Goal: Task Accomplishment & Management: Complete application form

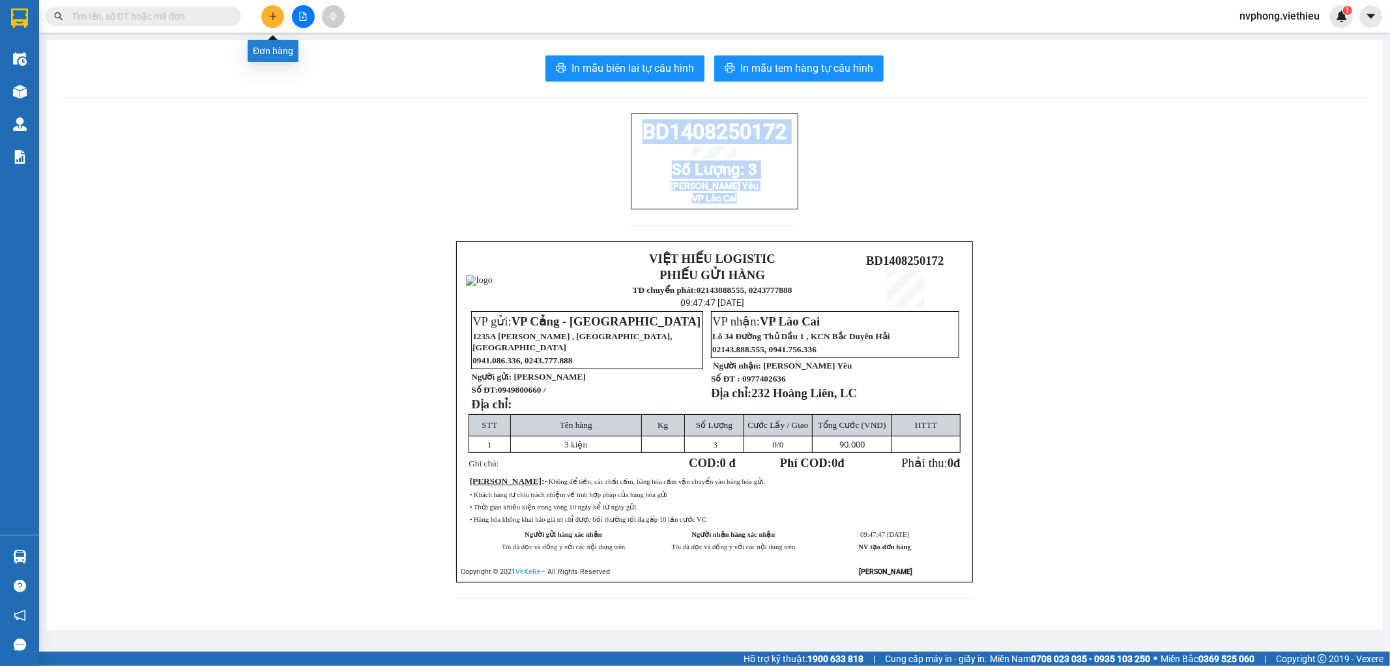
click at [276, 23] on button at bounding box center [272, 16] width 23 height 23
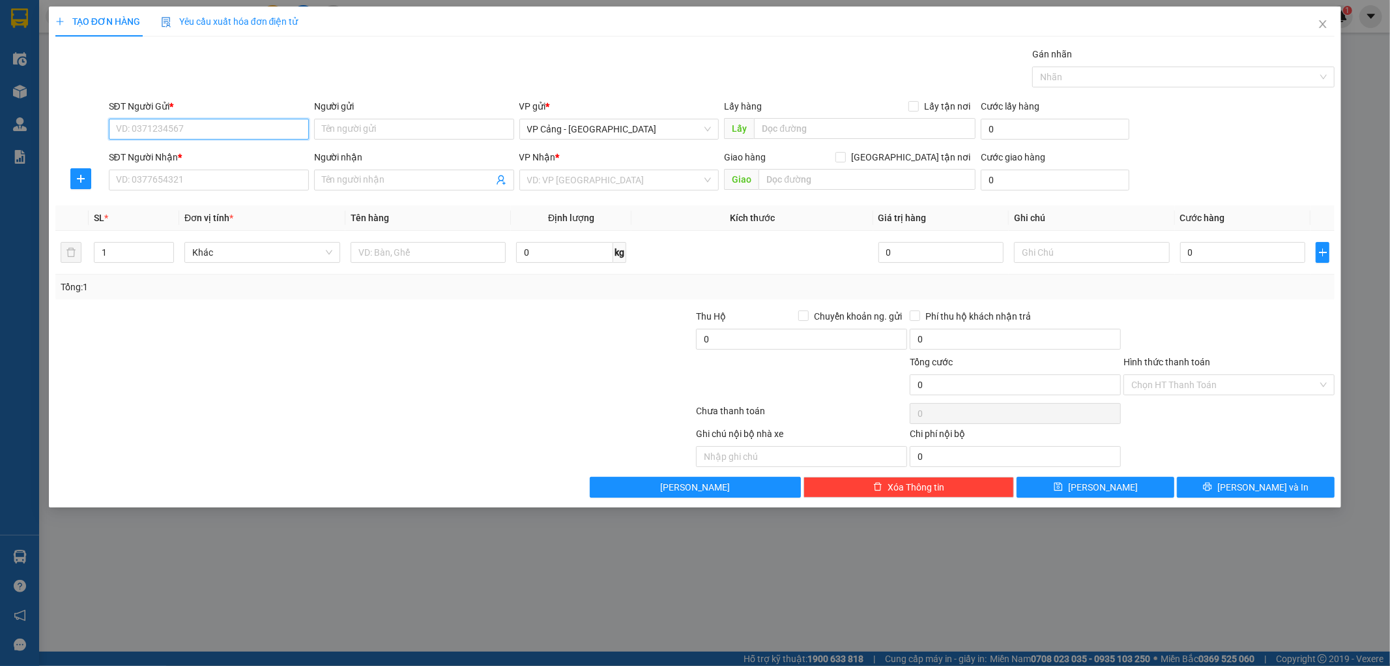
drag, startPoint x: 252, startPoint y: 132, endPoint x: 252, endPoint y: 121, distance: 11.1
click at [252, 121] on input "SĐT Người Gửi *" at bounding box center [209, 129] width 200 height 21
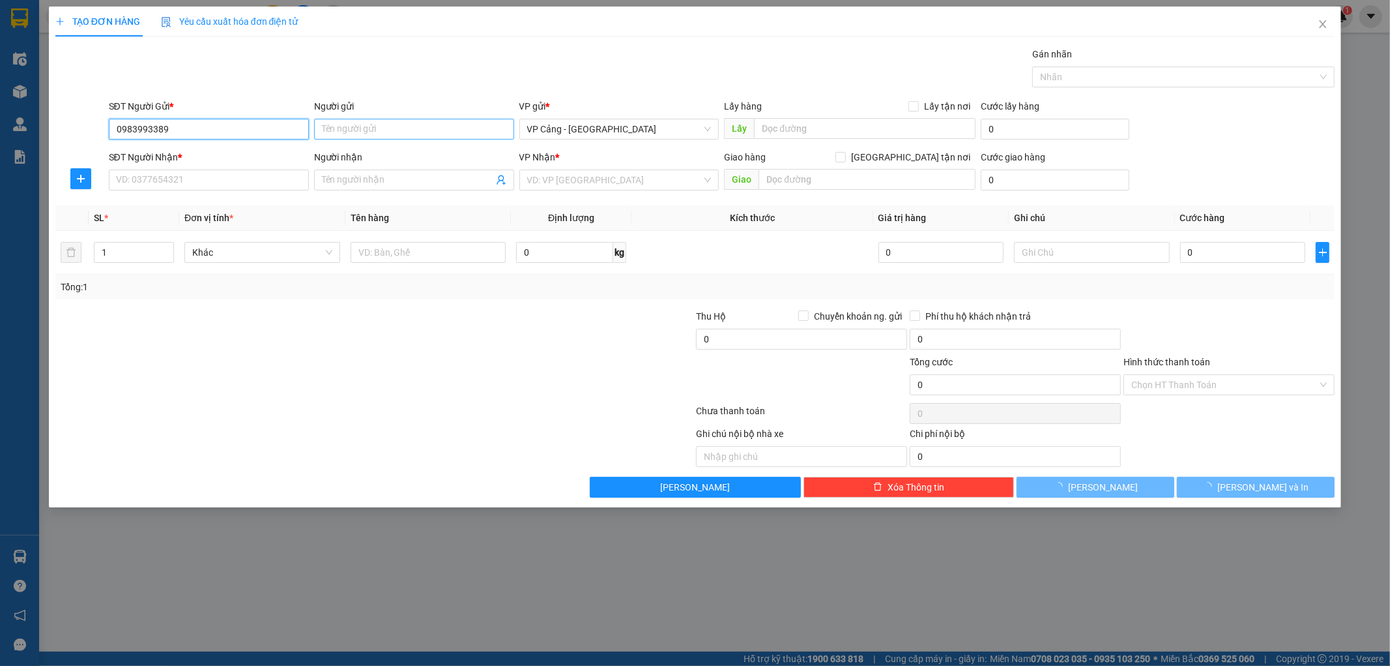
type input "0983993389"
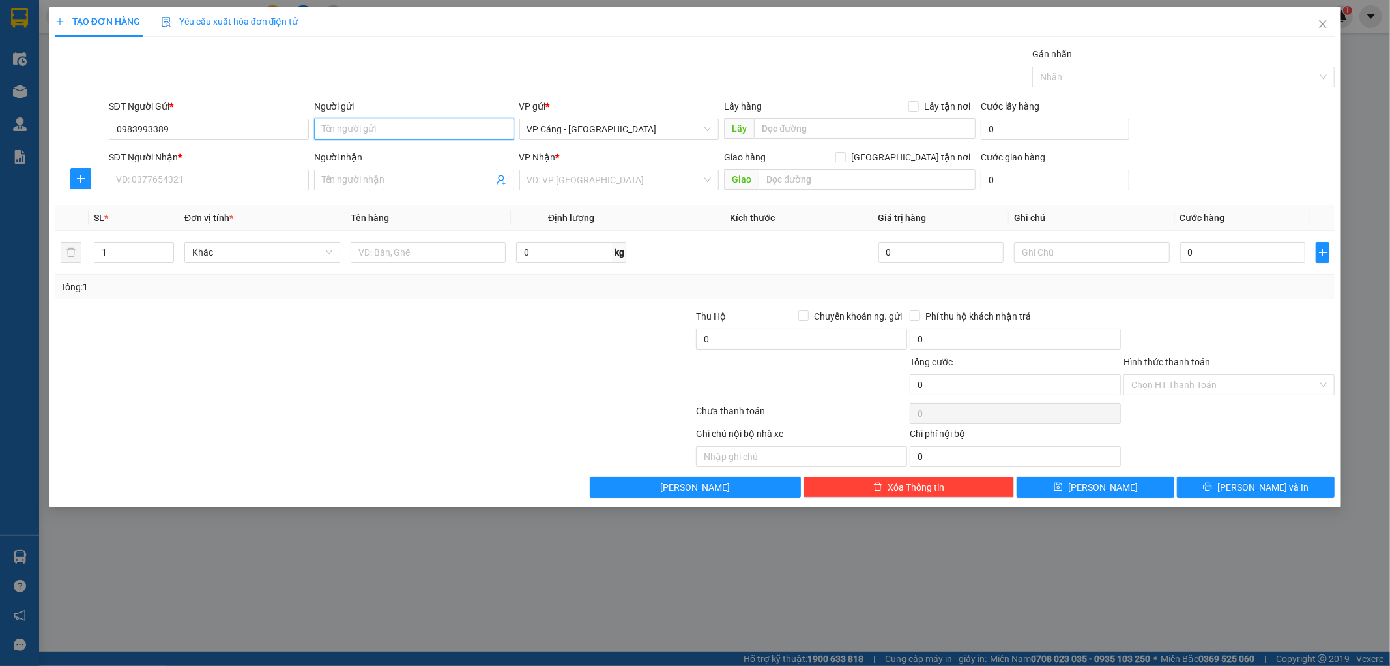
click at [337, 132] on input "Người gửi" at bounding box center [414, 129] width 200 height 21
type input "k"
type input "[PERSON_NAME]"
click at [225, 180] on input "SĐT Người Nhận *" at bounding box center [209, 179] width 200 height 21
click at [164, 205] on div "0856129999 - Tuấn" at bounding box center [209, 206] width 184 height 14
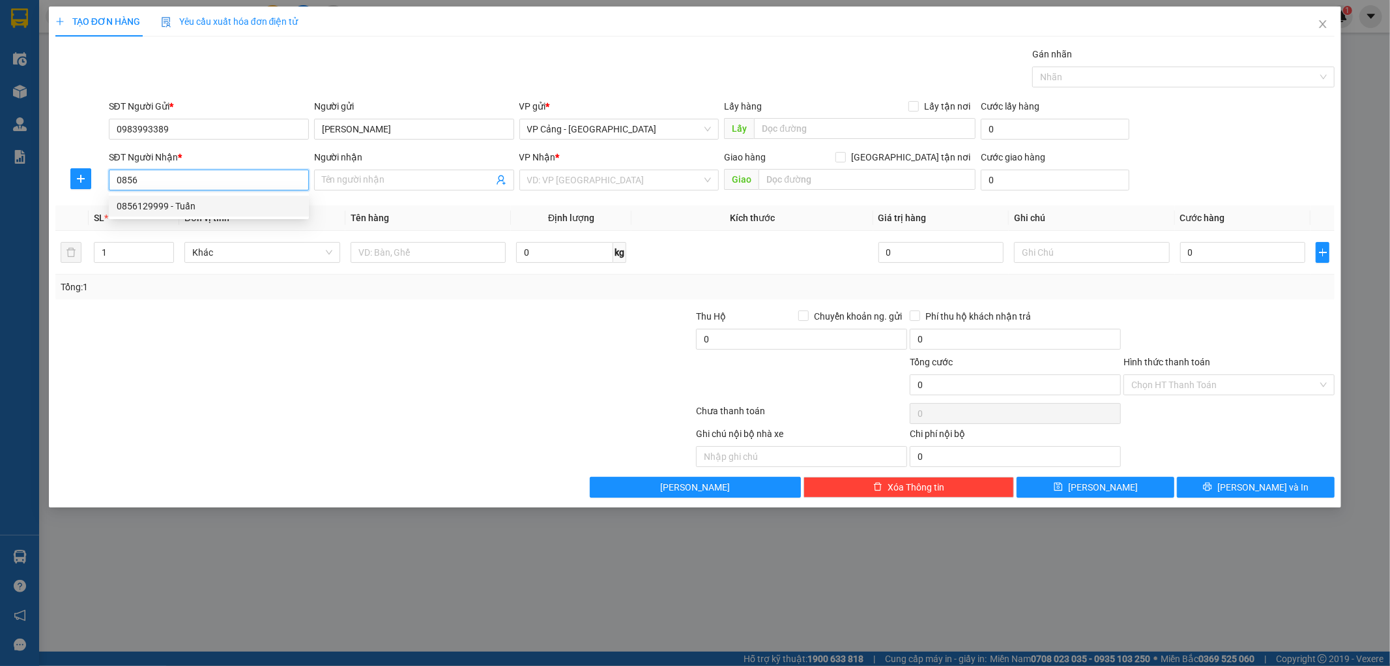
type input "0856129999"
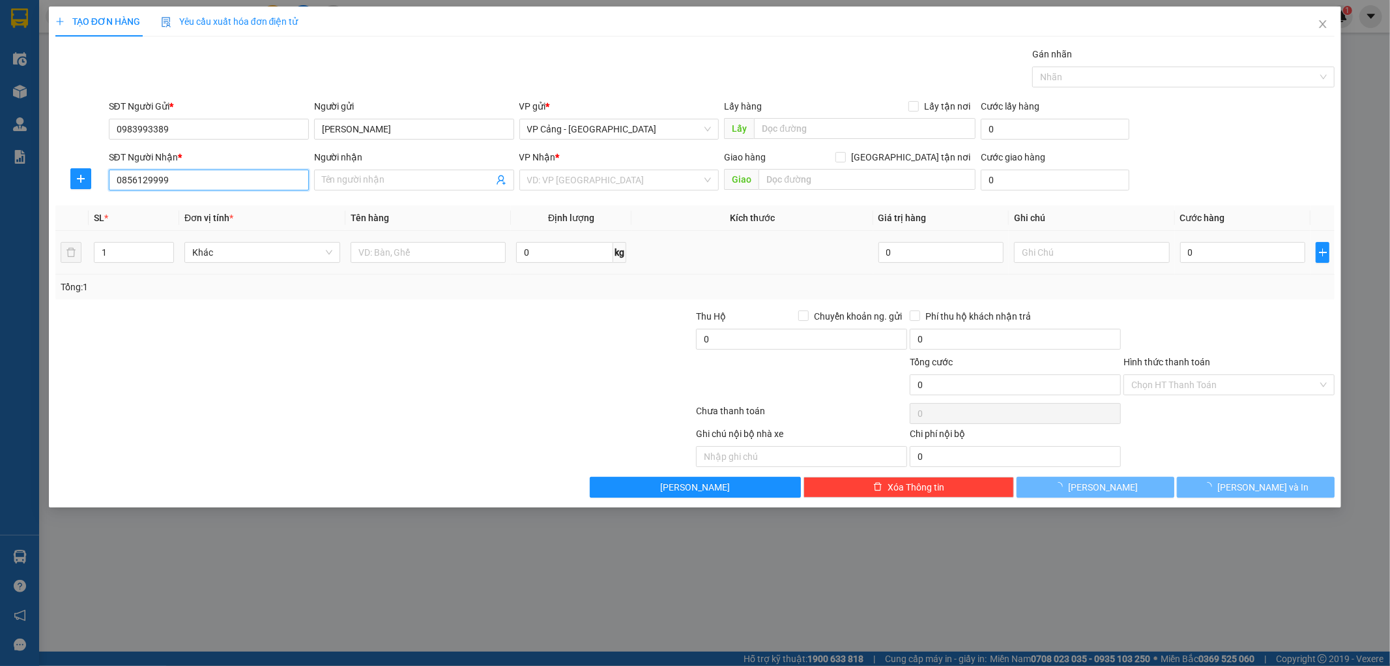
type input "Tuấn"
checkbox input "true"
type input "TP Lào Cai"
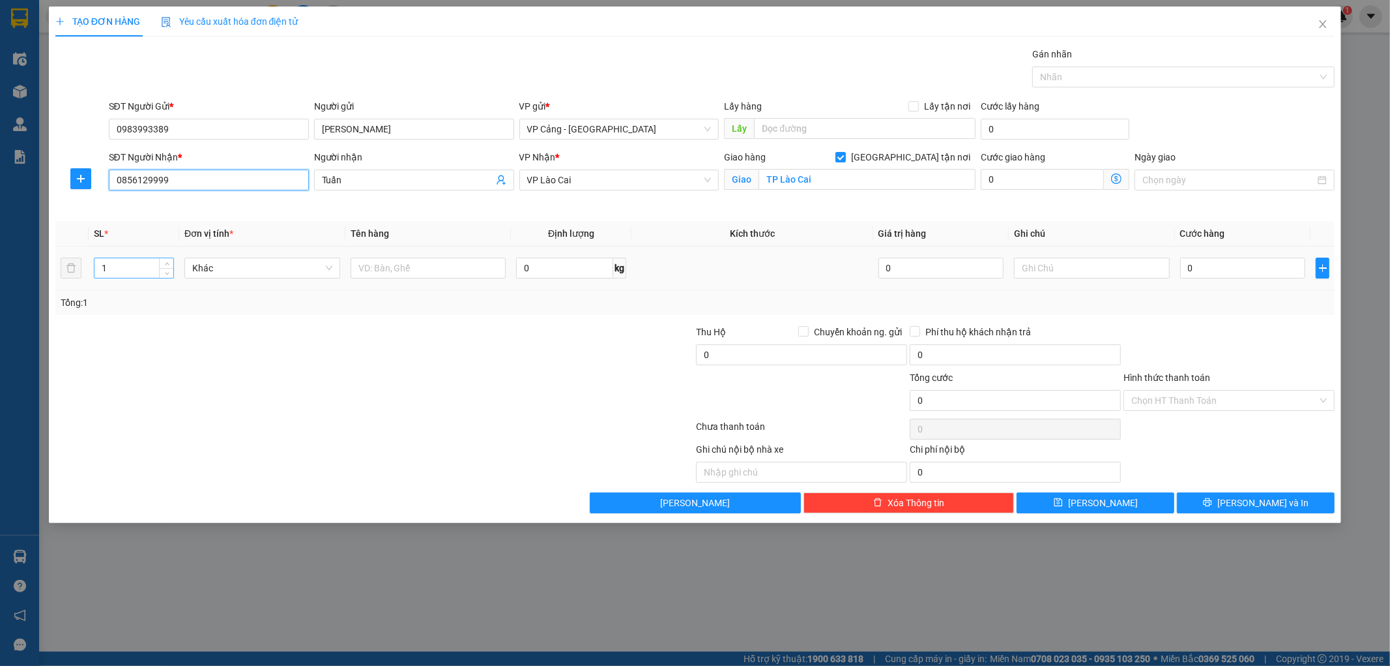
type input "0856129999"
drag, startPoint x: 113, startPoint y: 264, endPoint x: 91, endPoint y: 262, distance: 21.6
click at [91, 262] on td "1" at bounding box center [134, 268] width 91 height 44
type input "4"
click at [241, 317] on div "Transit Pickup Surcharge Ids Transit Deliver Surcharge Ids Transit Deliver Surc…" at bounding box center [695, 280] width 1280 height 466
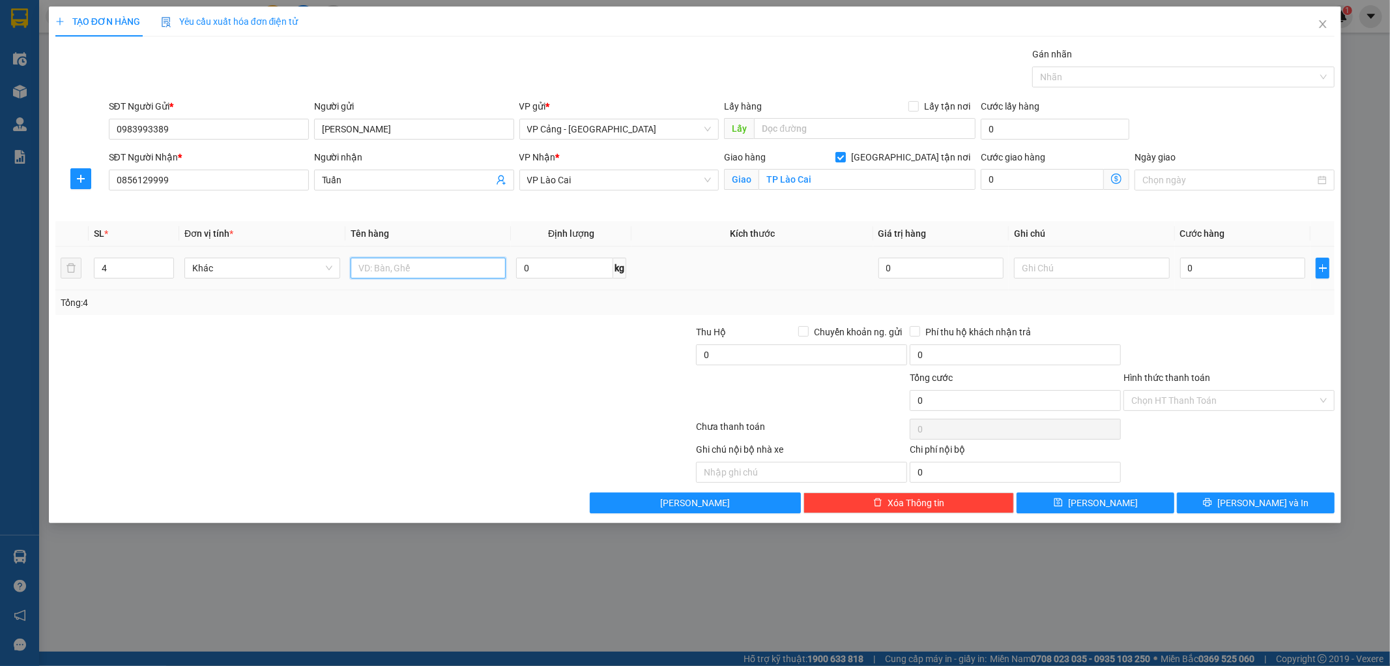
click at [381, 271] on input "text" at bounding box center [429, 267] width 156 height 21
type input "4 kiện"
click at [1201, 263] on input "0" at bounding box center [1243, 267] width 125 height 21
type input "1"
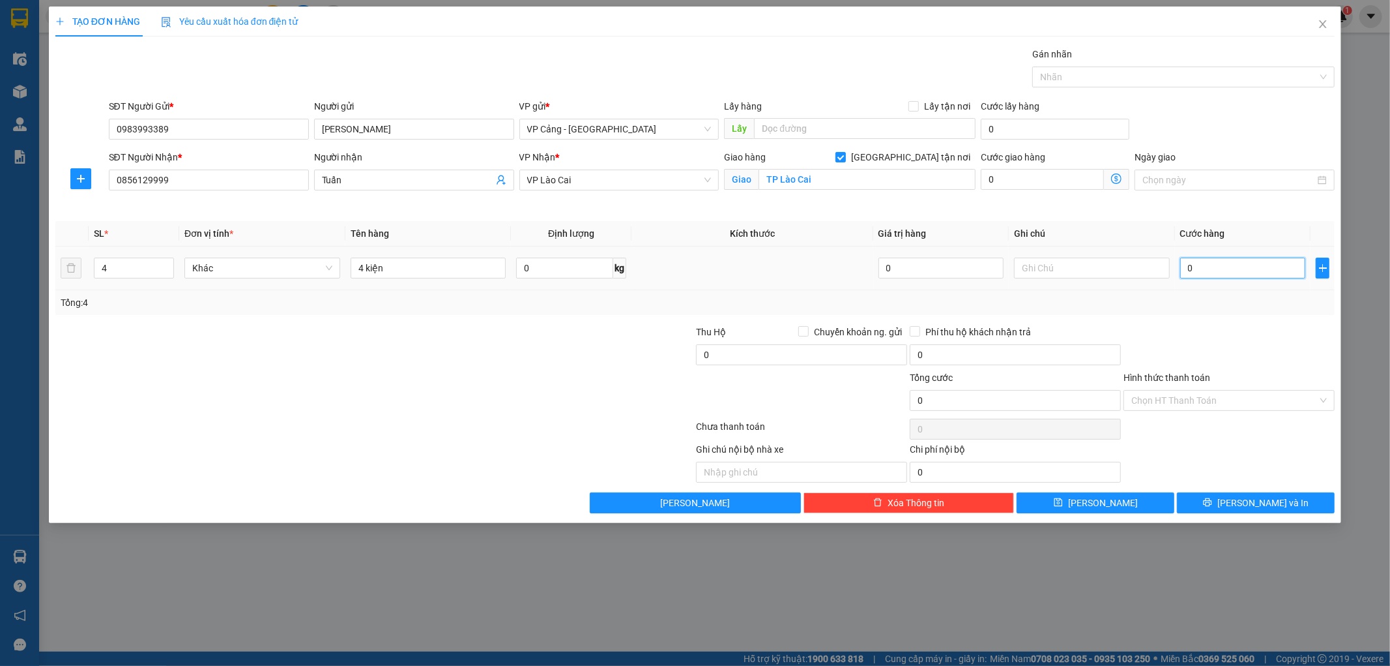
type input "1"
type input "1.000"
drag, startPoint x: 1212, startPoint y: 323, endPoint x: 1335, endPoint y: 424, distance: 158.8
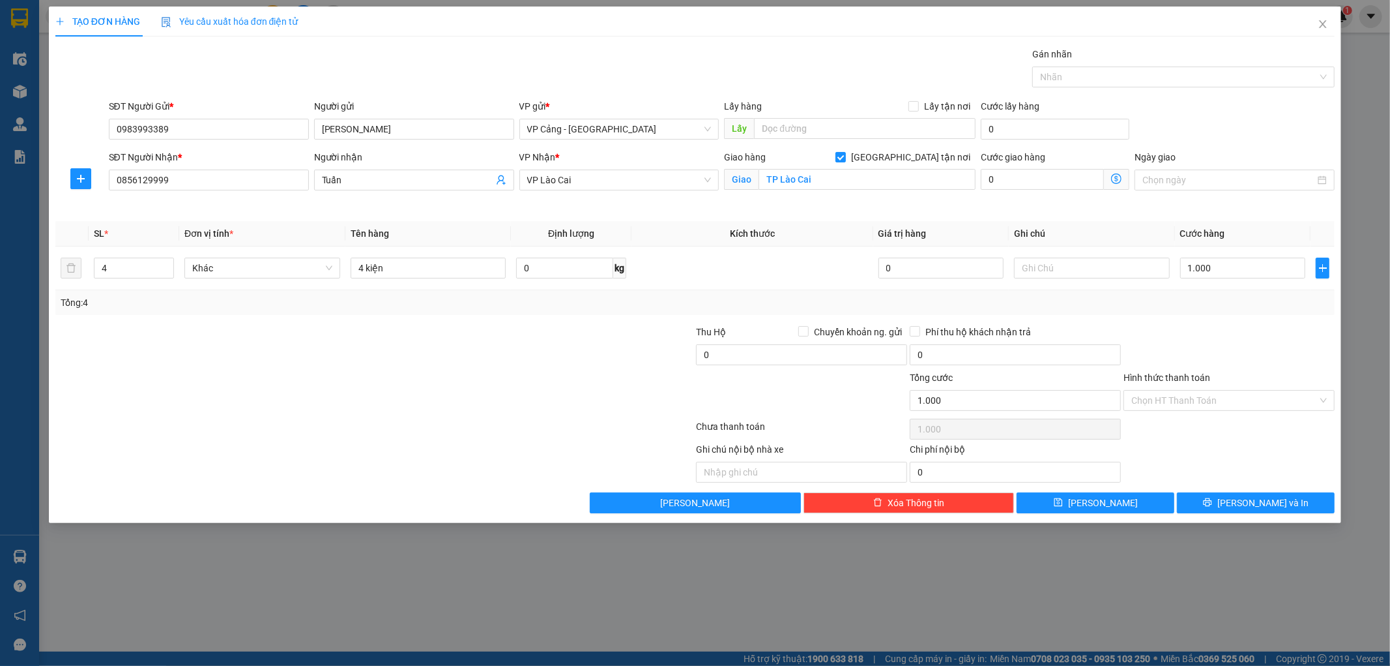
click at [1214, 324] on div "Transit Pickup Surcharge Ids Transit Deliver Surcharge Ids Transit Deliver Surc…" at bounding box center [695, 280] width 1280 height 466
click at [1241, 498] on button "[PERSON_NAME] và In" at bounding box center [1256, 502] width 158 height 21
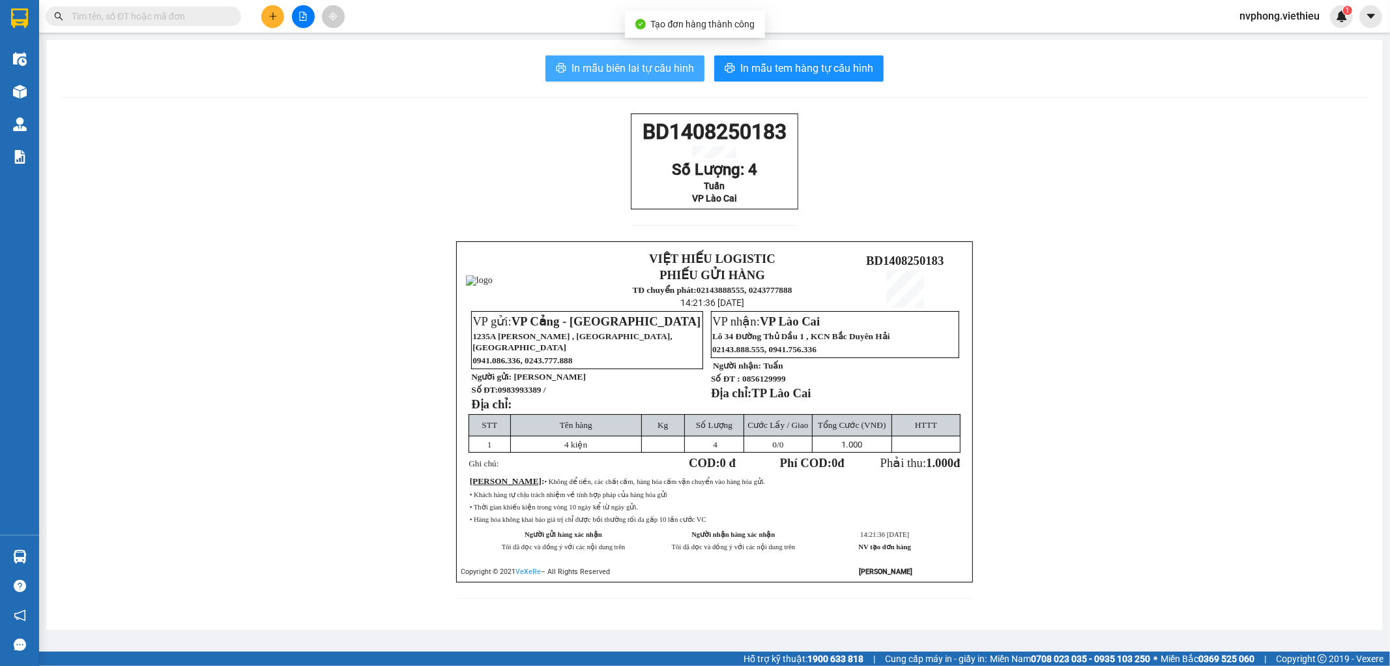
click at [656, 66] on span "In mẫu biên lai tự cấu hình" at bounding box center [633, 68] width 123 height 16
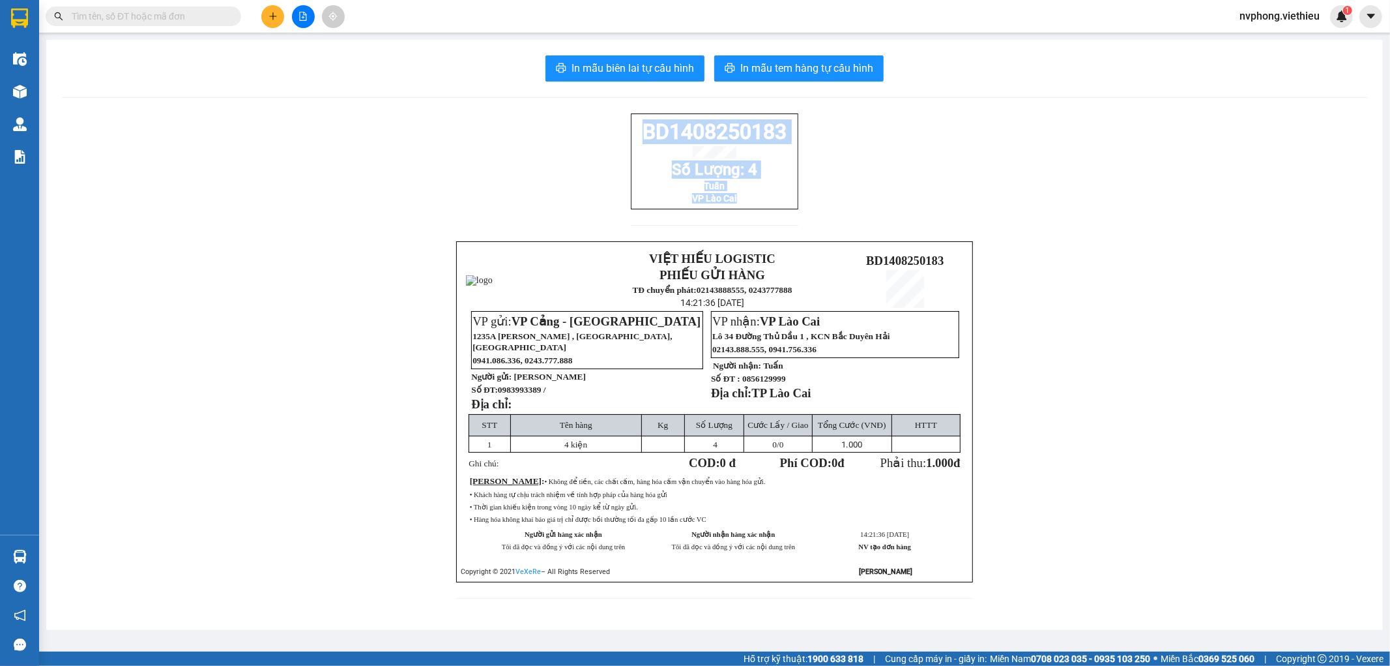
drag, startPoint x: 633, startPoint y: 132, endPoint x: 765, endPoint y: 218, distance: 157.3
click at [765, 218] on div "BD1408250183 Số Lượng: 4 Tuấn VP [GEOGRAPHIC_DATA]" at bounding box center [715, 177] width 168 height 128
copy div "BD1408250183 Số Lượng: 4 Tuấn VP Lào Cai"
click at [276, 16] on icon "plus" at bounding box center [273, 16] width 9 height 9
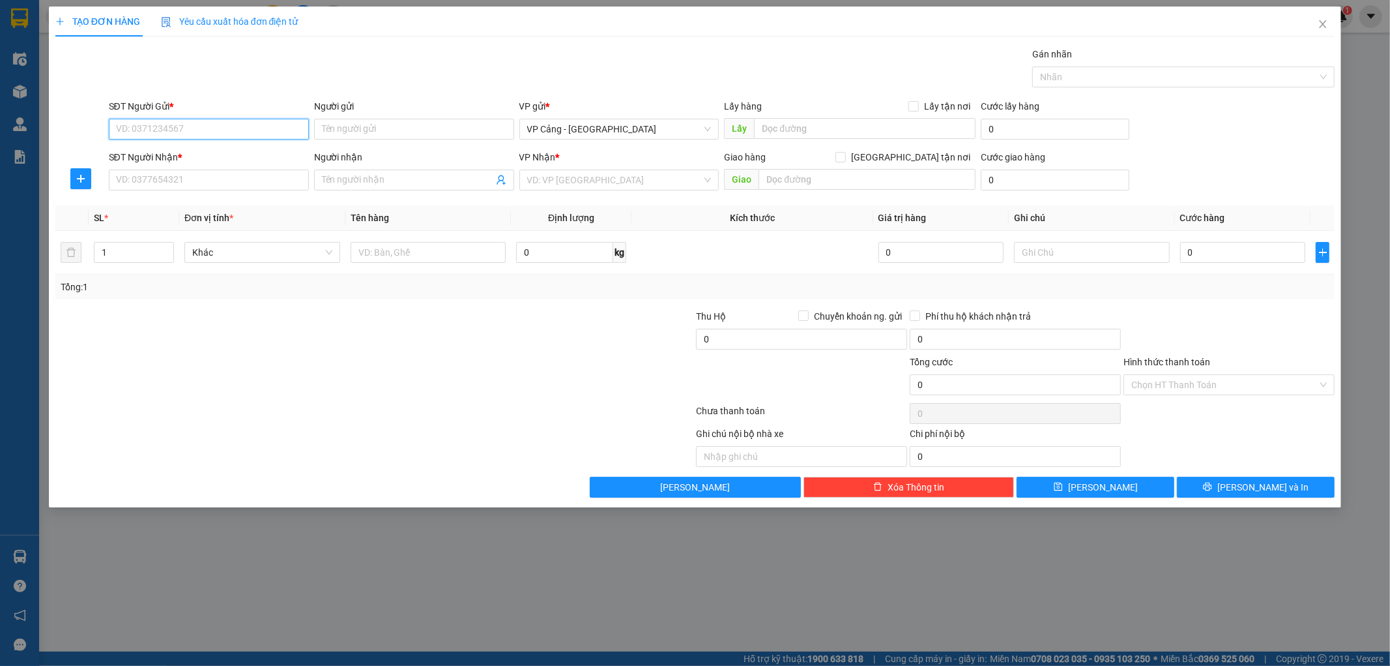
click at [131, 128] on input "SĐT Người Gửi *" at bounding box center [209, 129] width 200 height 21
click at [197, 162] on div "0777537537 - Công ty TNHH HUNUFA [GEOGRAPHIC_DATA]" at bounding box center [239, 155] width 244 height 14
type input "0777537537"
type input "Công ty TNHH HUNUFA [GEOGRAPHIC_DATA]"
type input "0777537537"
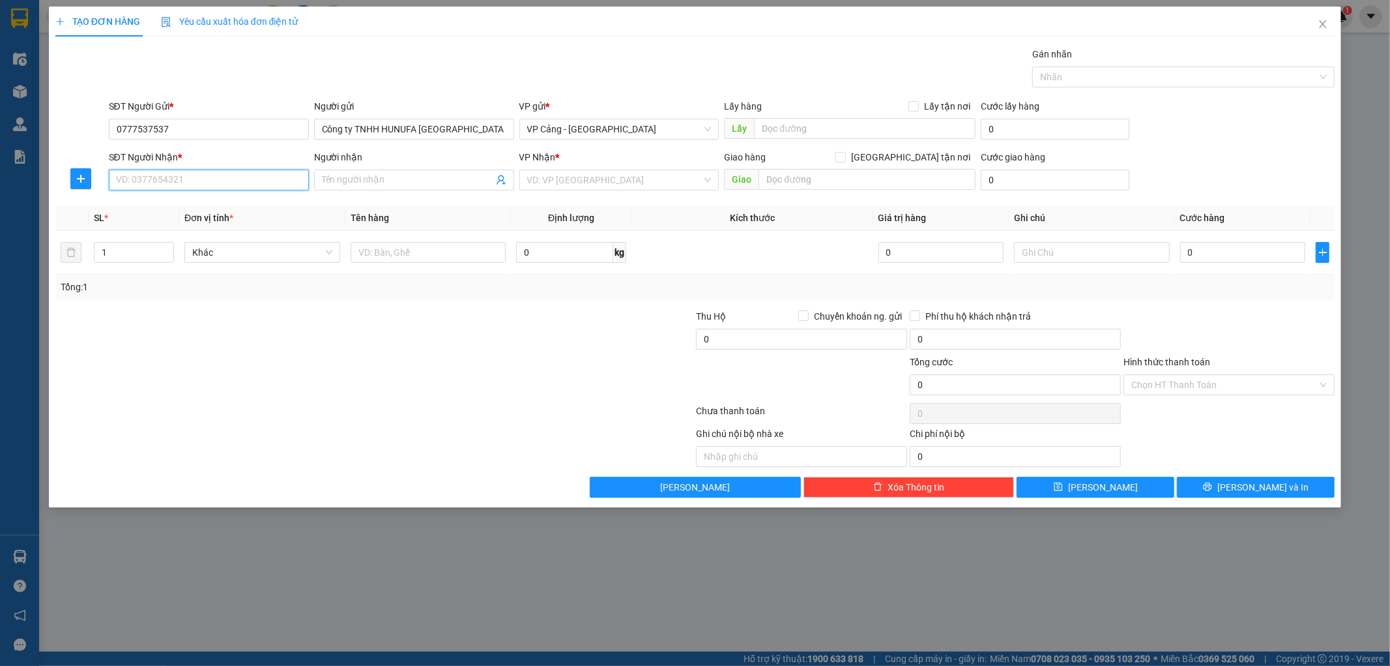
click at [197, 175] on input "SĐT Người Nhận *" at bounding box center [209, 179] width 200 height 21
click at [181, 229] on div "0349597196 - Chị Thúy" at bounding box center [209, 227] width 184 height 14
type input "0349597196"
type input "Chị Thúy"
checkbox input "true"
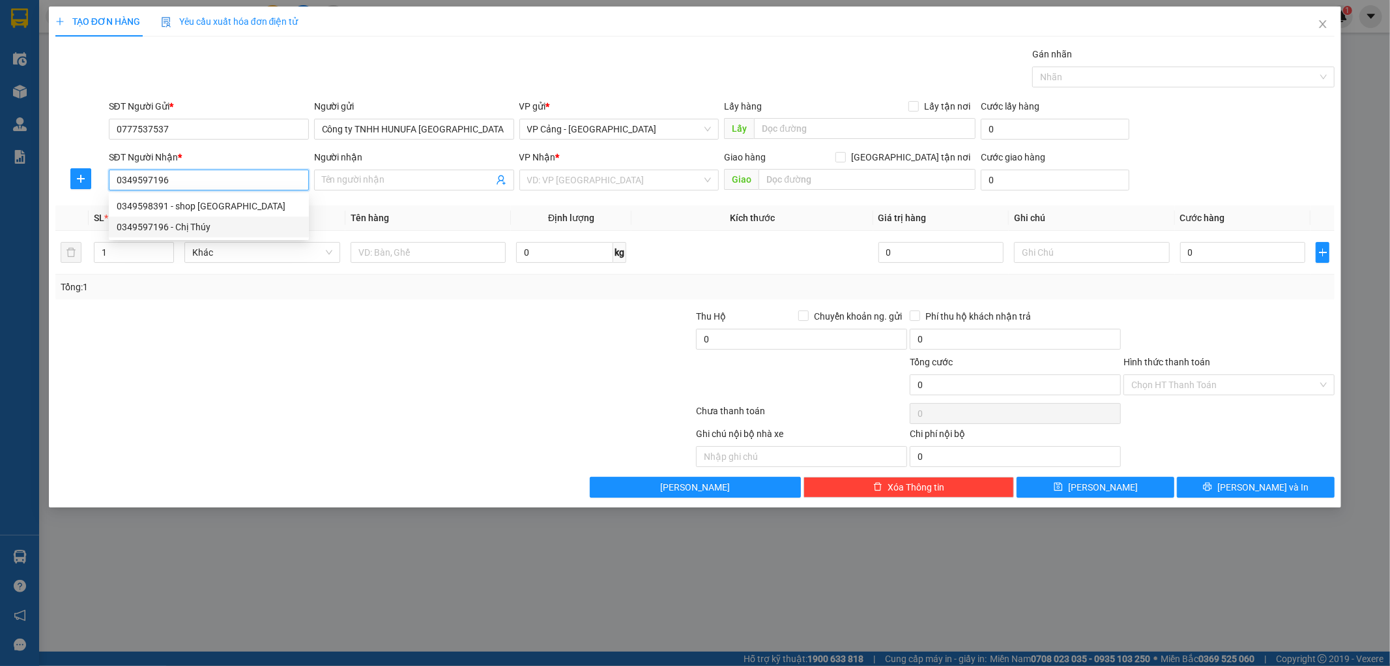
type input "go Lào Cai"
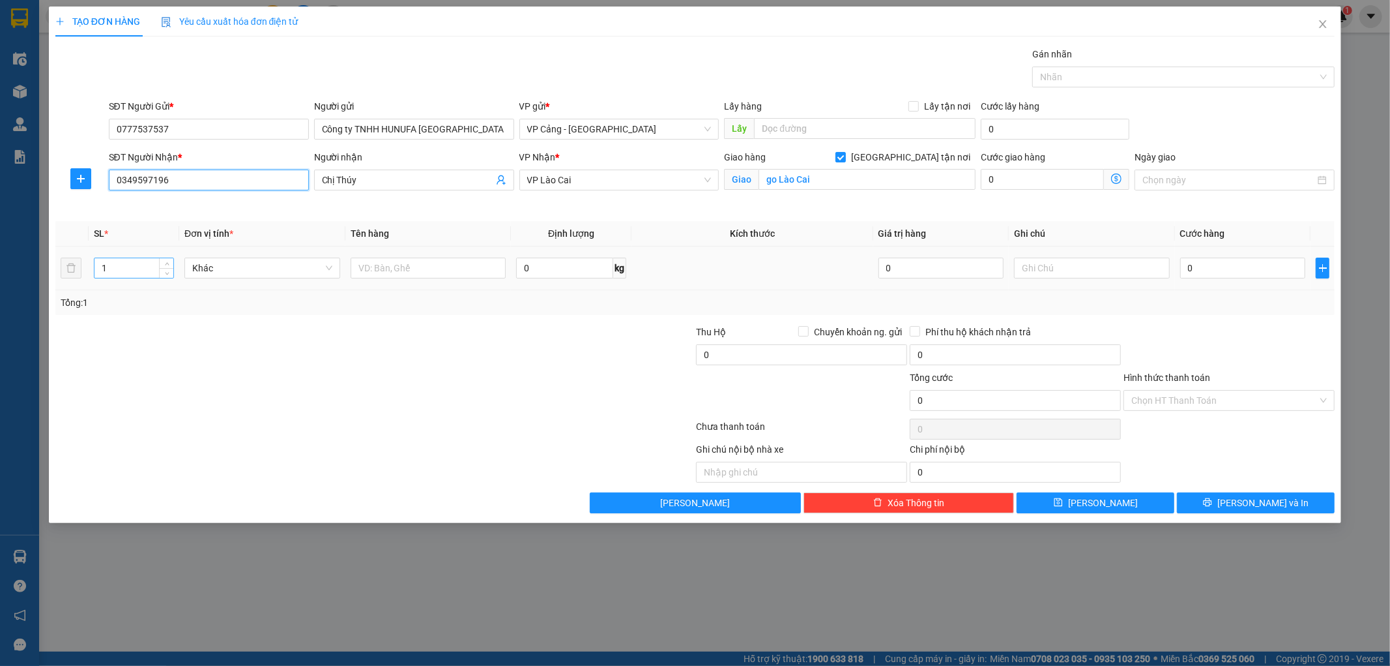
type input "0349597196"
drag, startPoint x: 115, startPoint y: 271, endPoint x: 89, endPoint y: 271, distance: 26.1
click at [89, 271] on td "1" at bounding box center [134, 268] width 91 height 44
type input "8"
click at [214, 318] on div "Transit Pickup Surcharge Ids Transit Deliver Surcharge Ids Transit Deliver Surc…" at bounding box center [695, 280] width 1280 height 466
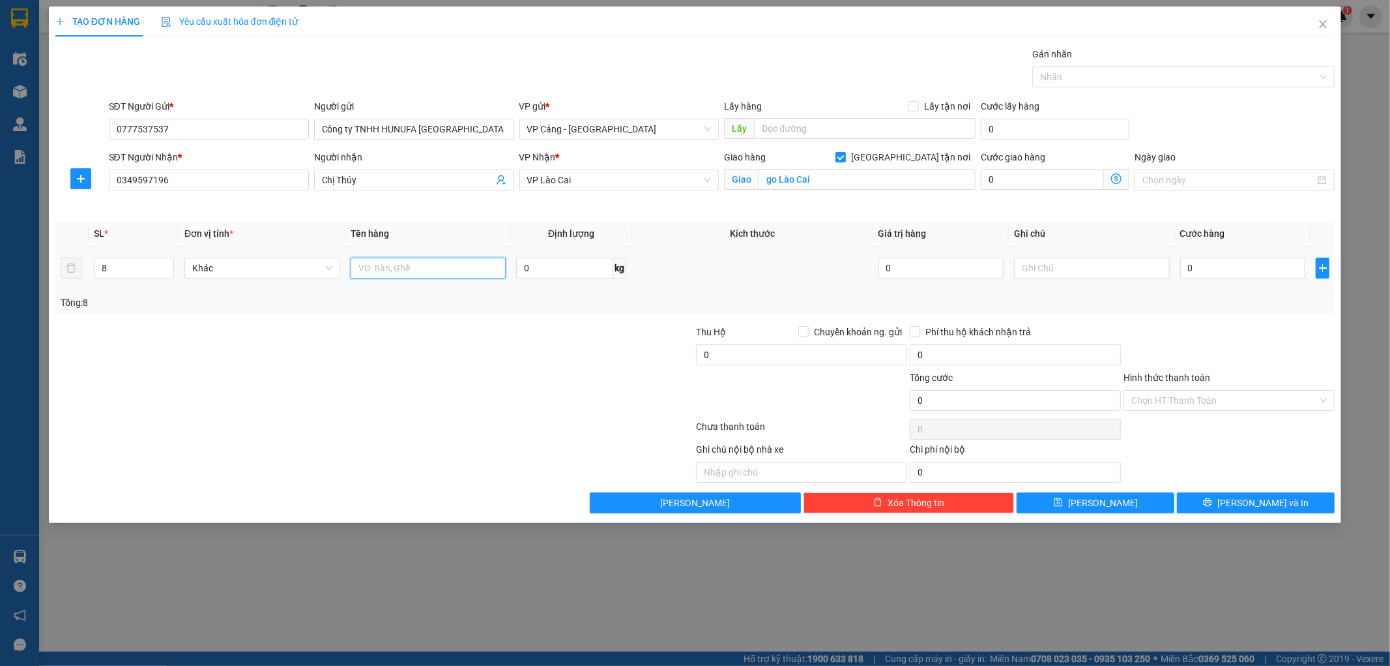
click at [393, 272] on input "text" at bounding box center [429, 267] width 156 height 21
type input "8 thứ"
click at [1243, 265] on input "0" at bounding box center [1243, 267] width 125 height 21
click at [1209, 269] on input "0" at bounding box center [1243, 267] width 125 height 21
type input "04"
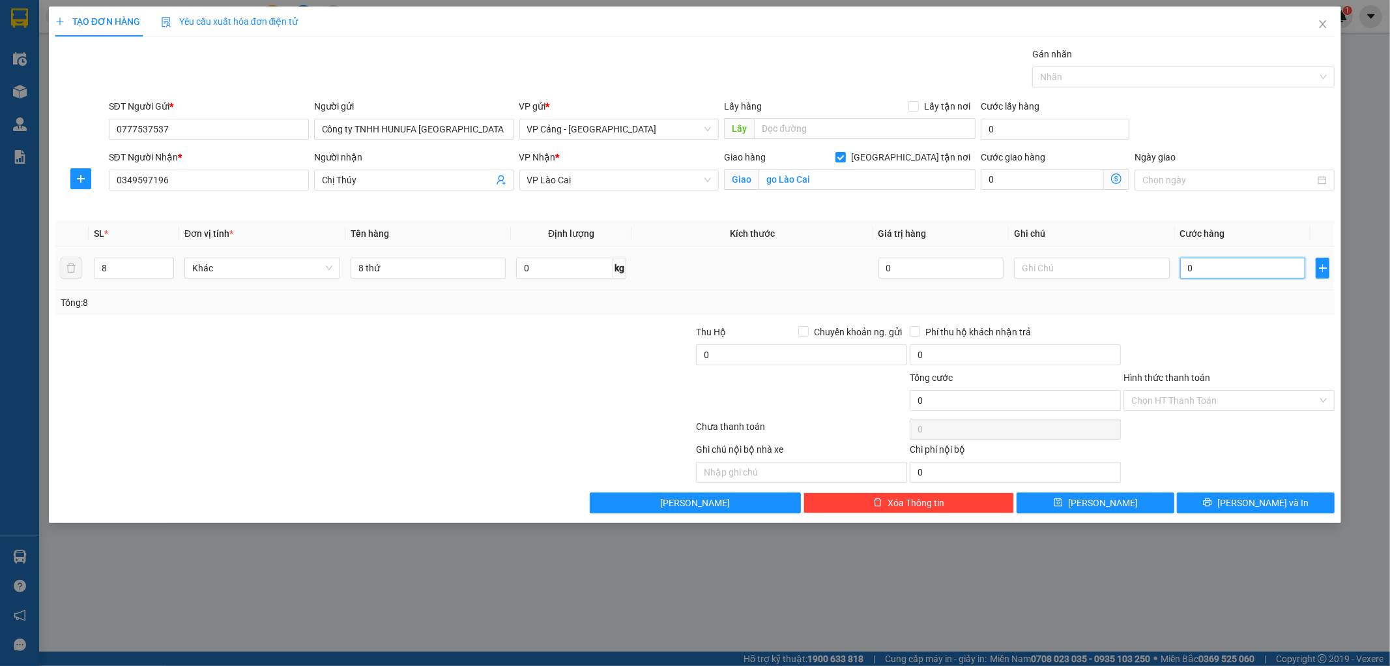
type input "4"
type input "040"
type input "40"
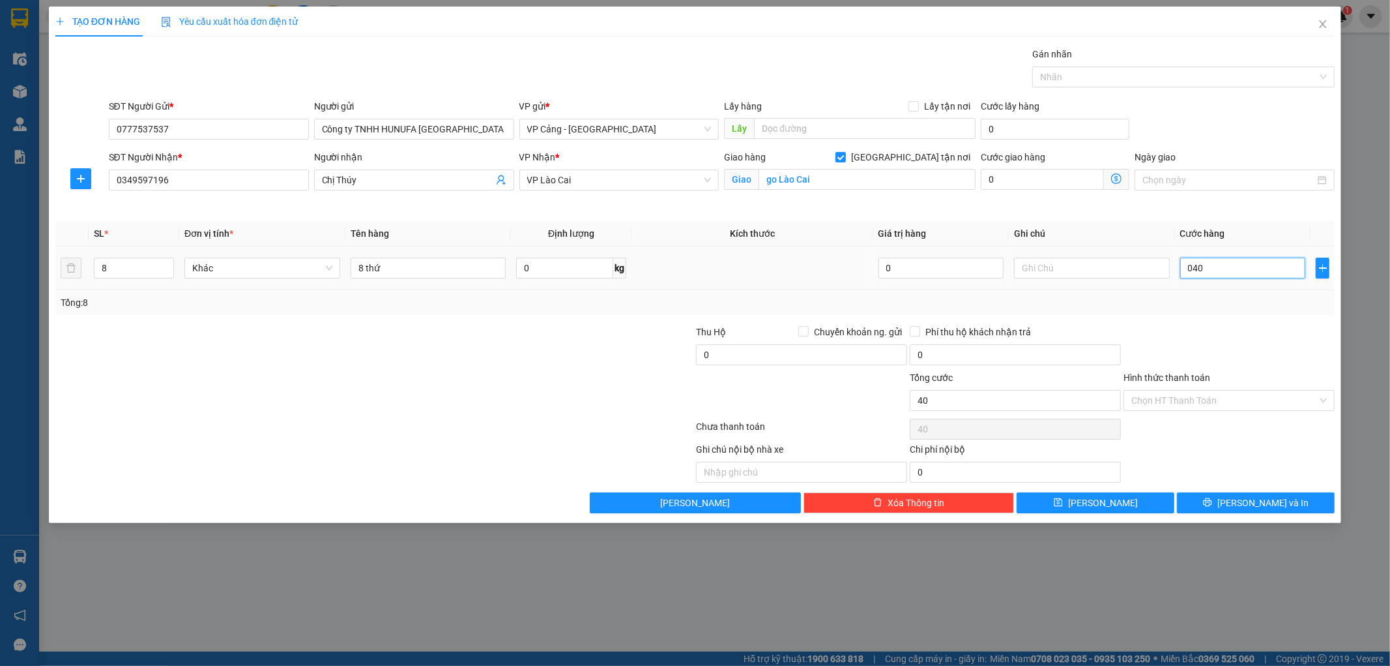
type input "0.400"
type input "400"
drag, startPoint x: 1216, startPoint y: 274, endPoint x: 1161, endPoint y: 267, distance: 55.1
click at [1161, 267] on tr "8 Khác 8 thứ 0 kg 0 0.400" at bounding box center [695, 268] width 1280 height 44
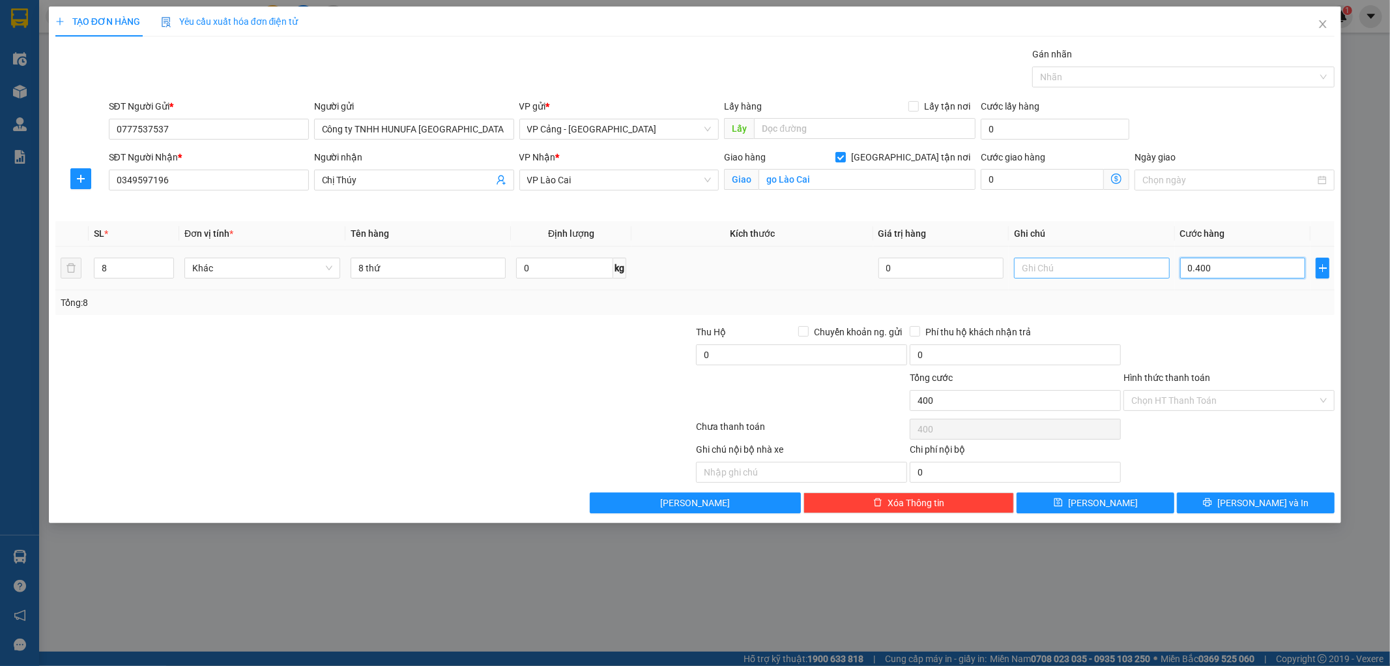
type input "4"
type input "40"
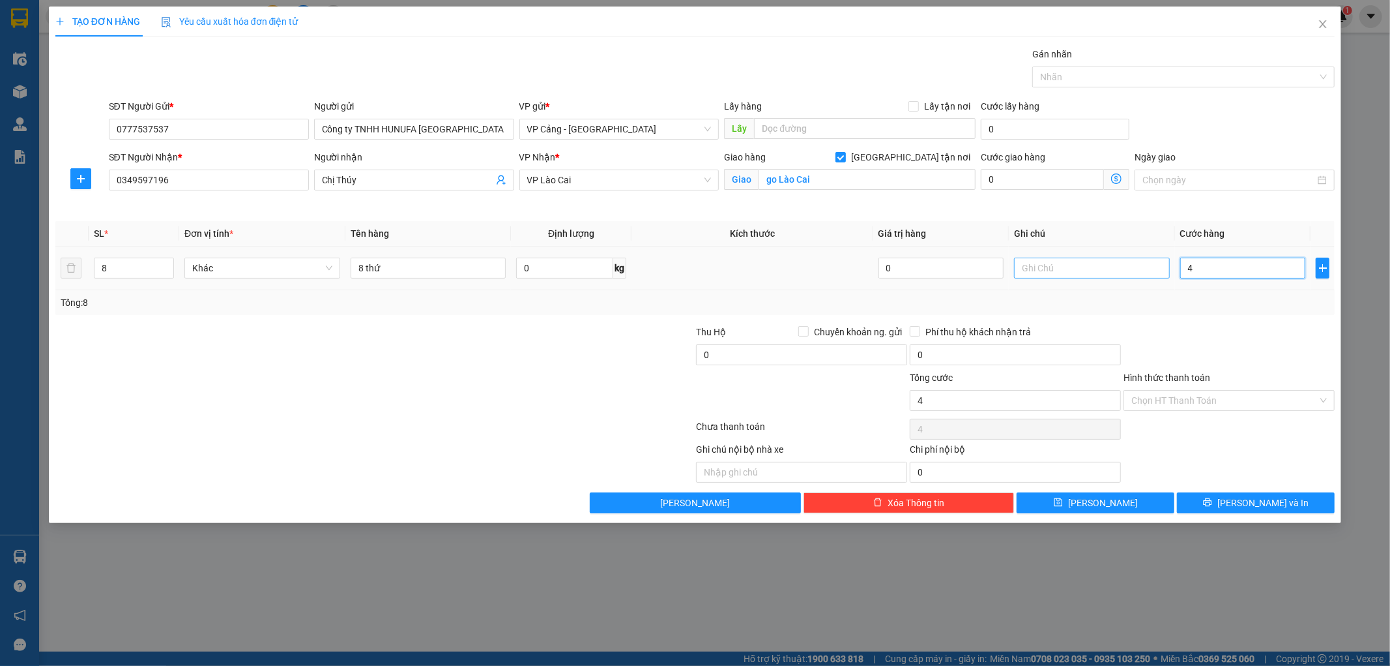
type input "40"
type input "400"
type input "400.000"
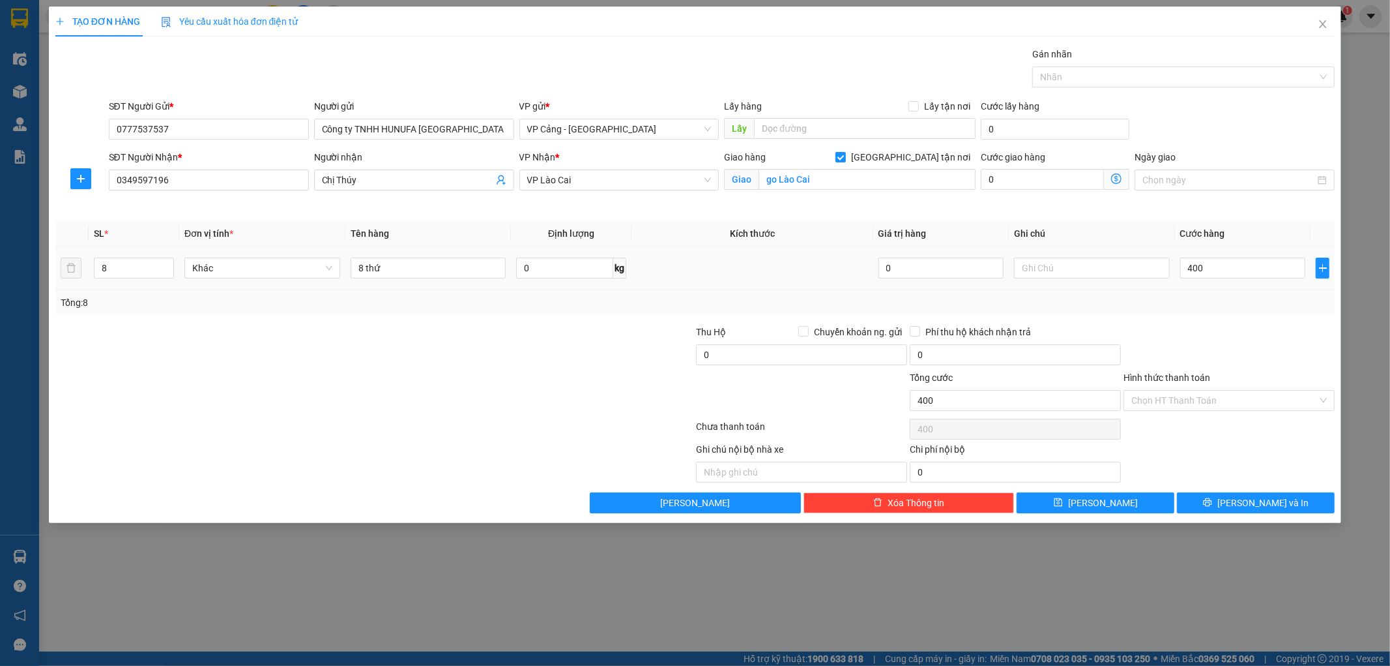
type input "400.000"
click at [1218, 301] on div "Tổng: 8" at bounding box center [696, 302] width 1270 height 14
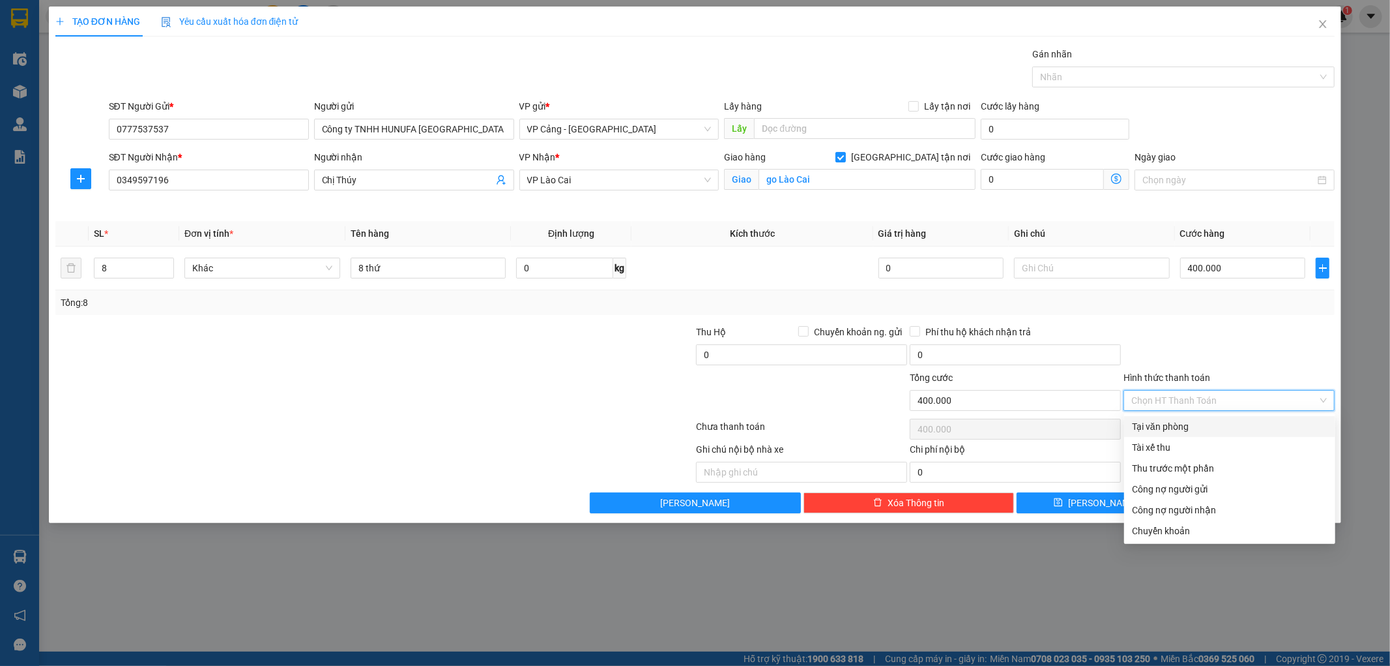
click at [1184, 402] on input "Hình thức thanh toán" at bounding box center [1225, 400] width 186 height 20
click at [1182, 398] on input "Hình thức thanh toán" at bounding box center [1225, 400] width 186 height 20
click at [1168, 428] on div "Tại văn phòng" at bounding box center [1230, 426] width 196 height 14
type input "0"
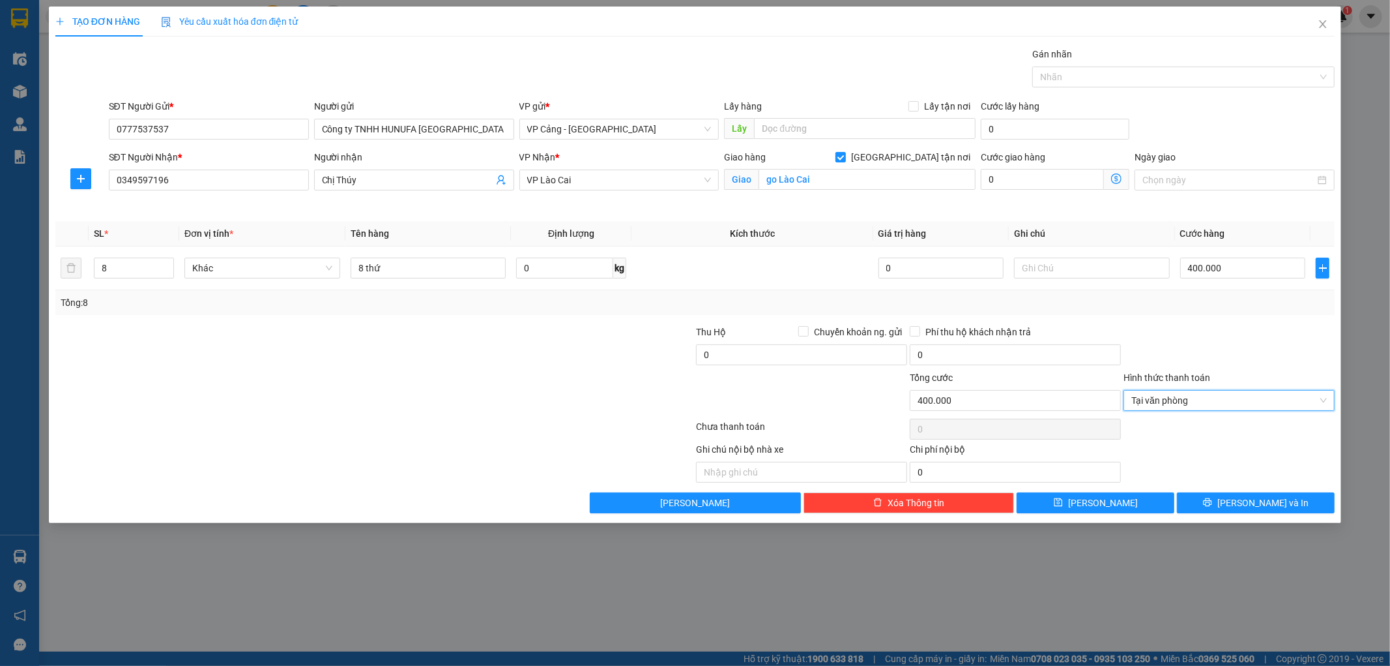
click at [1214, 336] on div at bounding box center [1229, 348] width 214 height 46
click at [1212, 499] on icon "printer" at bounding box center [1207, 501] width 9 height 9
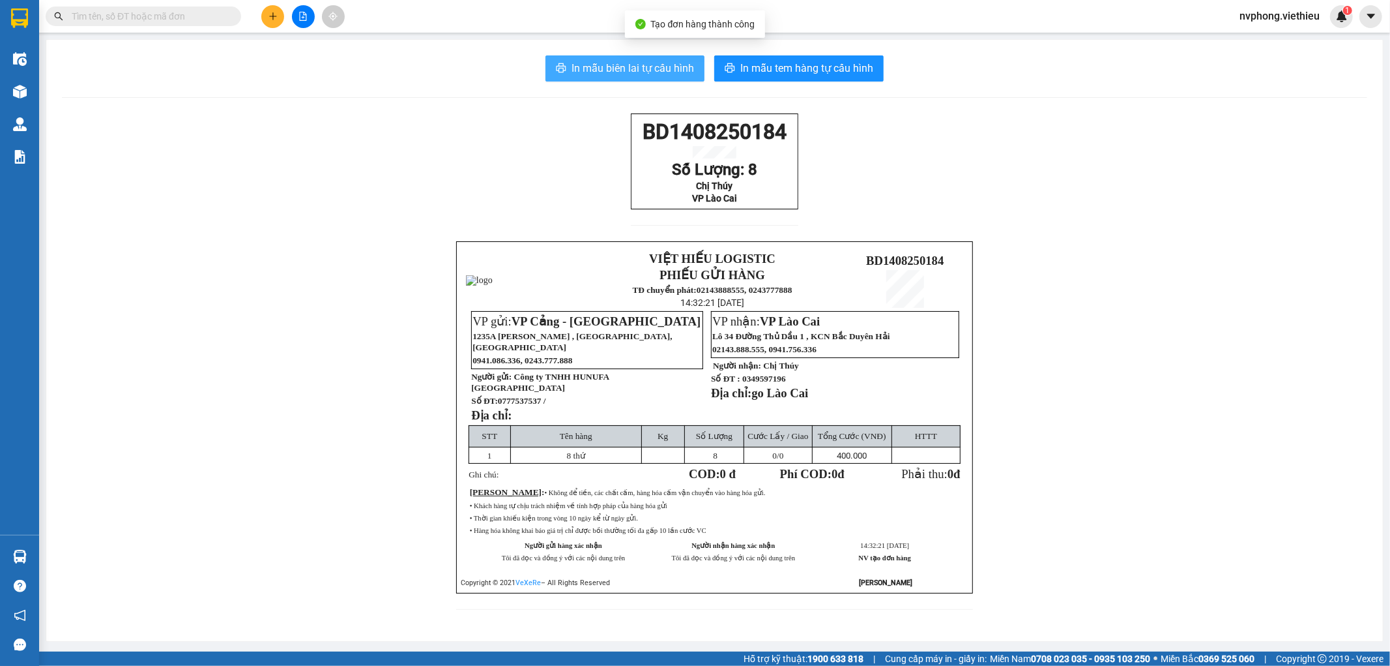
click at [631, 68] on span "In mẫu biên lai tự cấu hình" at bounding box center [633, 68] width 123 height 16
click at [1186, 306] on div "BD1408250184 Số Lượng: 8 Chị Thúy VP Lào Cai VIỆT HIẾU LOGISTIC PHIẾU GỬI HÀNG …" at bounding box center [715, 369] width 1306 height 512
click at [270, 181] on div "BD1408250184 Số Lượng: 8 Chị Thúy VP Lào Cai VIỆT HIẾU LOGISTIC PHIẾU GỬI HÀNG …" at bounding box center [715, 369] width 1306 height 512
click at [305, 478] on div "BD1408250184 Số Lượng: 8 Chị Thúy VP Lào Cai VIỆT HIẾU LOGISTIC PHIẾU GỬI HÀNG …" at bounding box center [715, 369] width 1306 height 512
click at [1065, 218] on div "BD1408250184 Số Lượng: 8 Chị Thúy VP Lào Cai VIỆT HIẾU LOGISTIC PHIẾU GỬI HÀNG …" at bounding box center [715, 369] width 1306 height 512
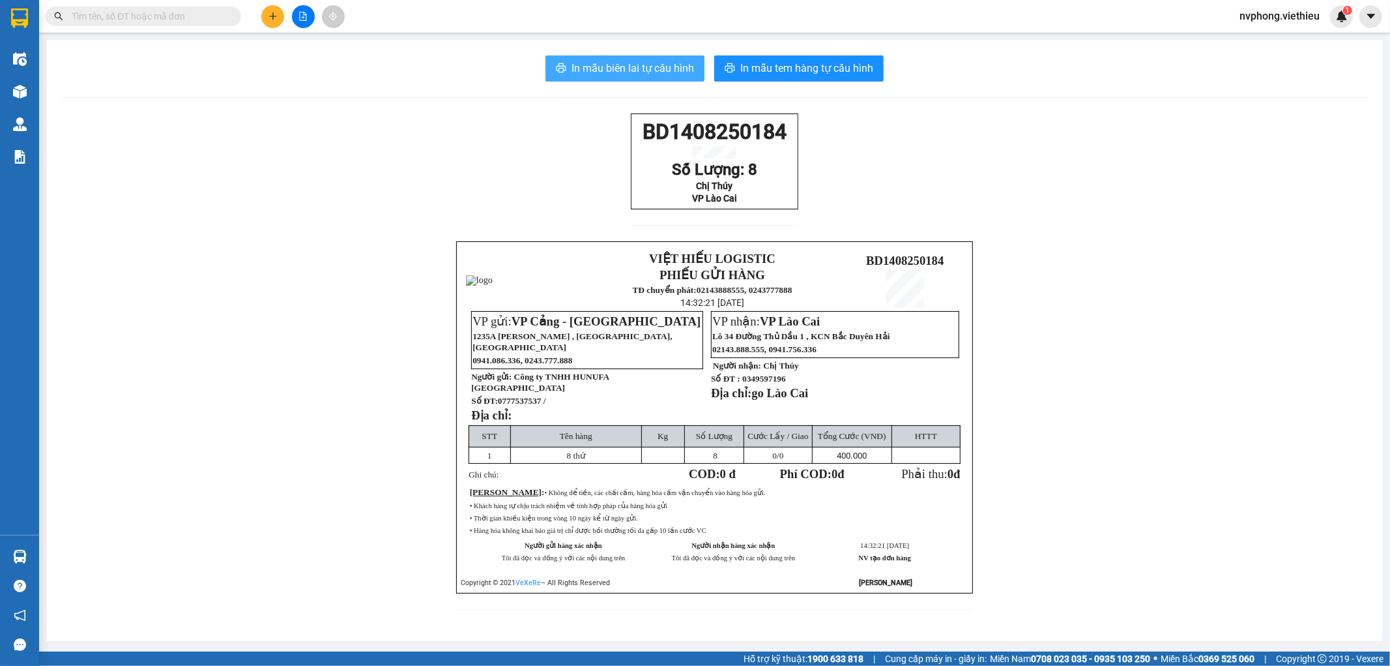
click at [596, 70] on span "In mẫu biên lai tự cấu hình" at bounding box center [633, 68] width 123 height 16
click at [639, 61] on span "In mẫu biên lai tự cấu hình" at bounding box center [633, 68] width 123 height 16
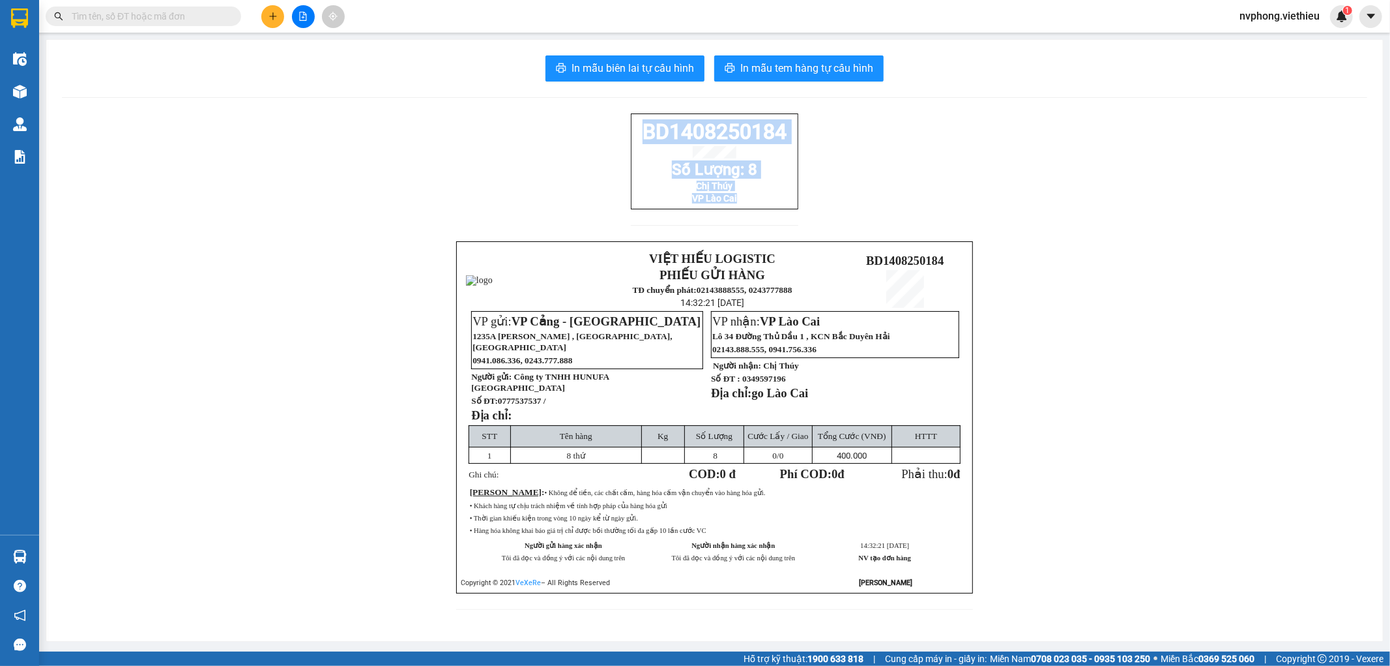
drag, startPoint x: 635, startPoint y: 127, endPoint x: 767, endPoint y: 220, distance: 161.3
click at [765, 219] on div "BD1408250184 Số Lượng: 8 Chị Thúy VP Lào Cai" at bounding box center [715, 177] width 168 height 128
copy div "BD1408250184 Số Lượng: 8 Chị Thúy VP Lào Cai"
click at [265, 20] on button at bounding box center [272, 16] width 23 height 23
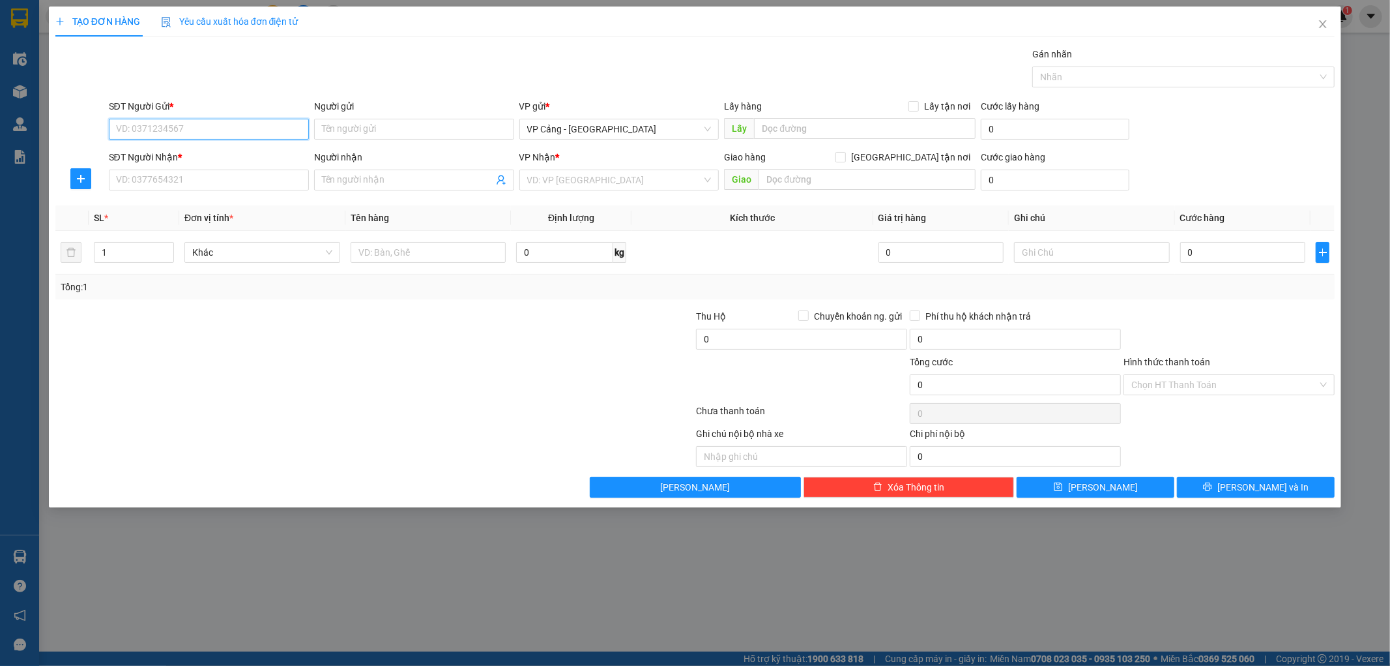
click at [183, 127] on input "SĐT Người Gửi *" at bounding box center [209, 129] width 200 height 21
click at [340, 178] on input "Người nhận" at bounding box center [407, 180] width 171 height 14
drag, startPoint x: 377, startPoint y: 184, endPoint x: 300, endPoint y: 180, distance: 77.1
click at [300, 180] on div "SĐT Người Nhận * VD: 0377654321 Người nhận hiền quyết hiền quyết VP Nhận * VD: …" at bounding box center [722, 173] width 1232 height 46
type input "hiền quyết"
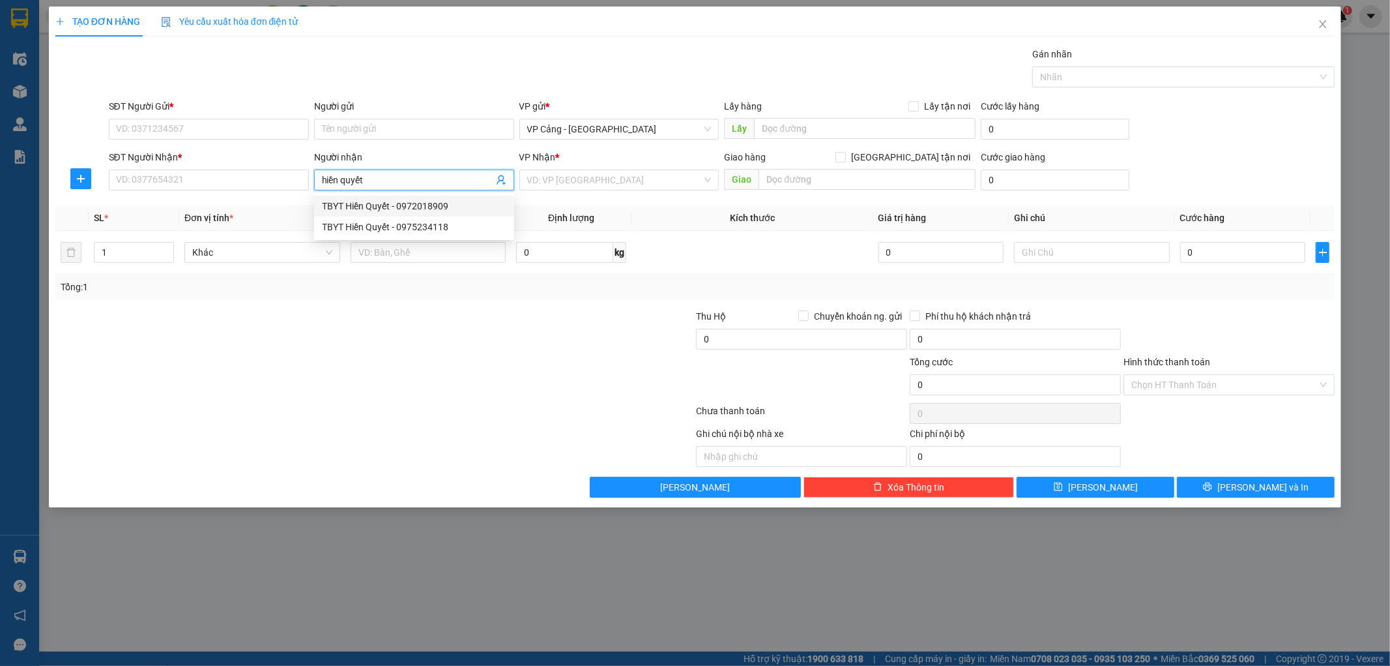
click at [411, 207] on div "TBYT Hiền Quyết - 0972018909" at bounding box center [414, 206] width 184 height 14
type input "0972018909"
type input "TBYT Hiền Quyết"
checkbox input "true"
type input "150 [PERSON_NAME], [PERSON_NAME]"
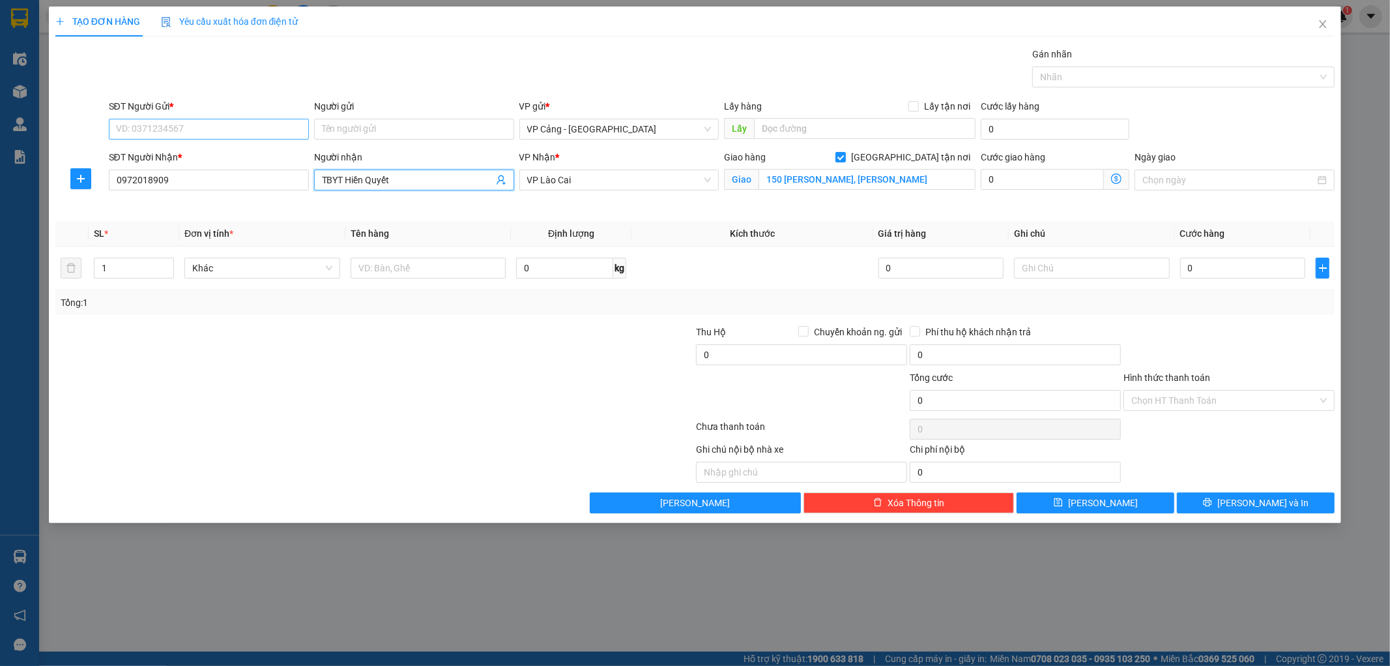
type input "TBYT Hiền Quyết"
click at [215, 129] on input "SĐT Người Gửi *" at bounding box center [209, 129] width 200 height 21
click at [203, 153] on div "0984841235 - Công ty Thuận Phát" at bounding box center [209, 155] width 184 height 14
type input "0984841235"
type input "Công ty Thuận Phát"
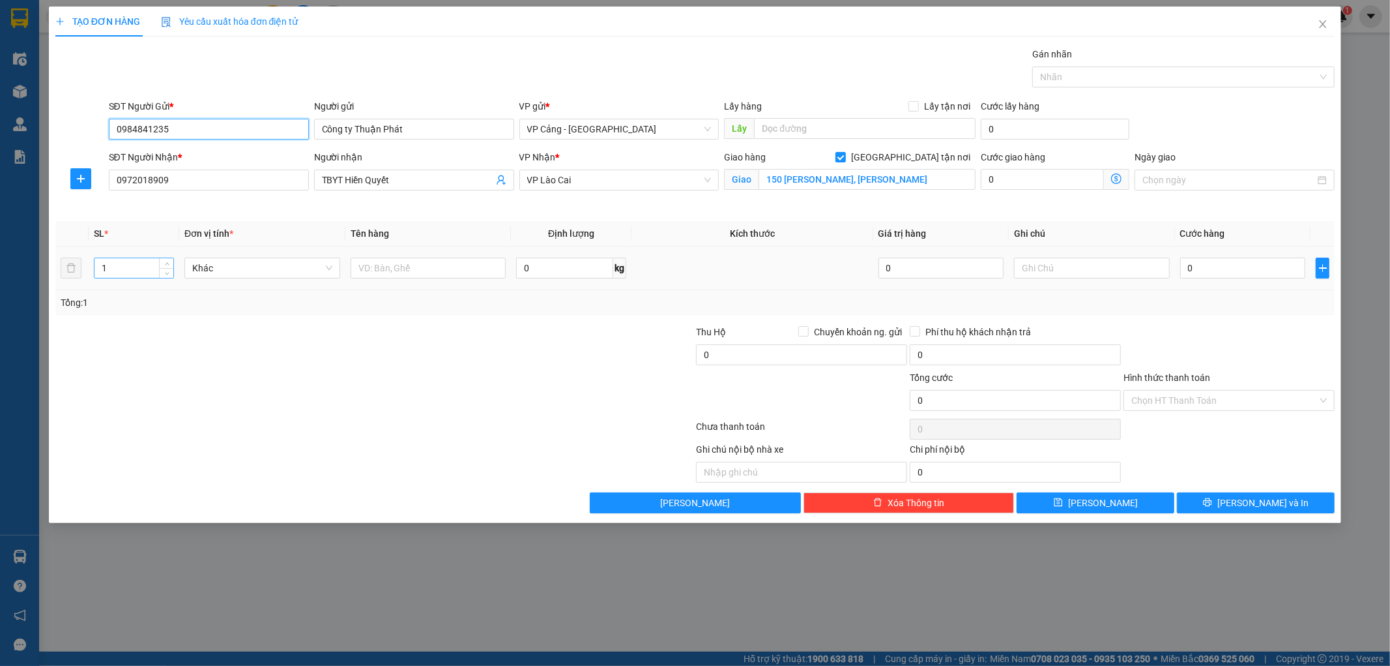
type input "0984841235"
drag, startPoint x: 114, startPoint y: 272, endPoint x: 86, endPoint y: 271, distance: 28.1
click at [86, 271] on tr "1 Khác 0 kg 0 0" at bounding box center [695, 268] width 1280 height 44
type input "40"
click at [400, 269] on input "text" at bounding box center [429, 267] width 156 height 21
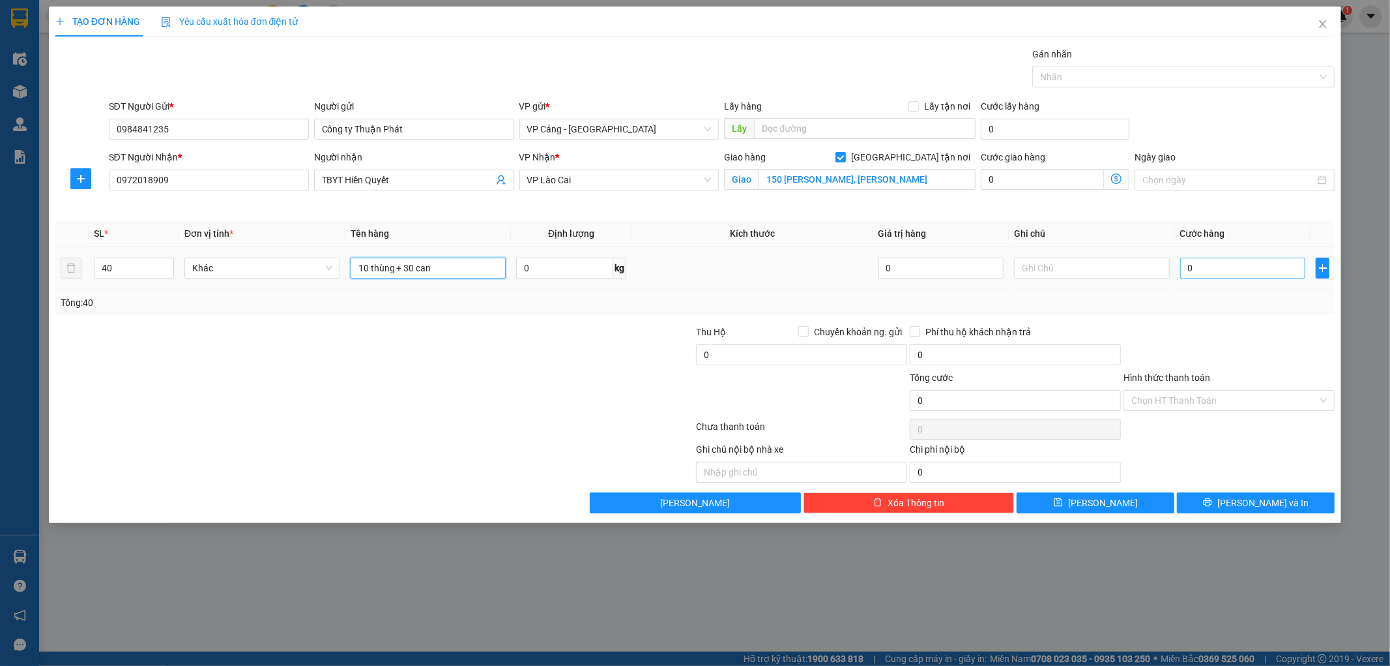
type input "10 thùng + 30 can"
click at [1219, 272] on input "0" at bounding box center [1243, 267] width 125 height 21
type input "1"
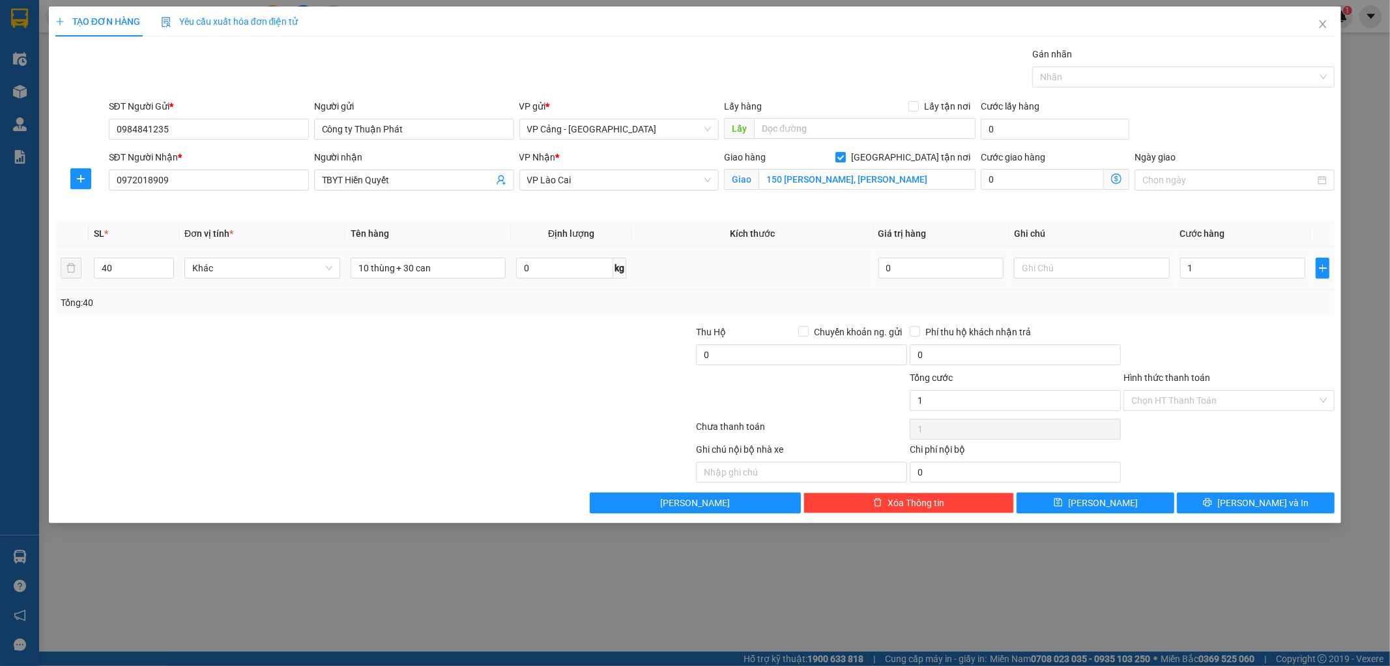
type input "1.000"
click at [1214, 306] on div "Tổng: 40" at bounding box center [696, 302] width 1270 height 14
click at [1038, 267] on input "text" at bounding box center [1092, 267] width 156 height 21
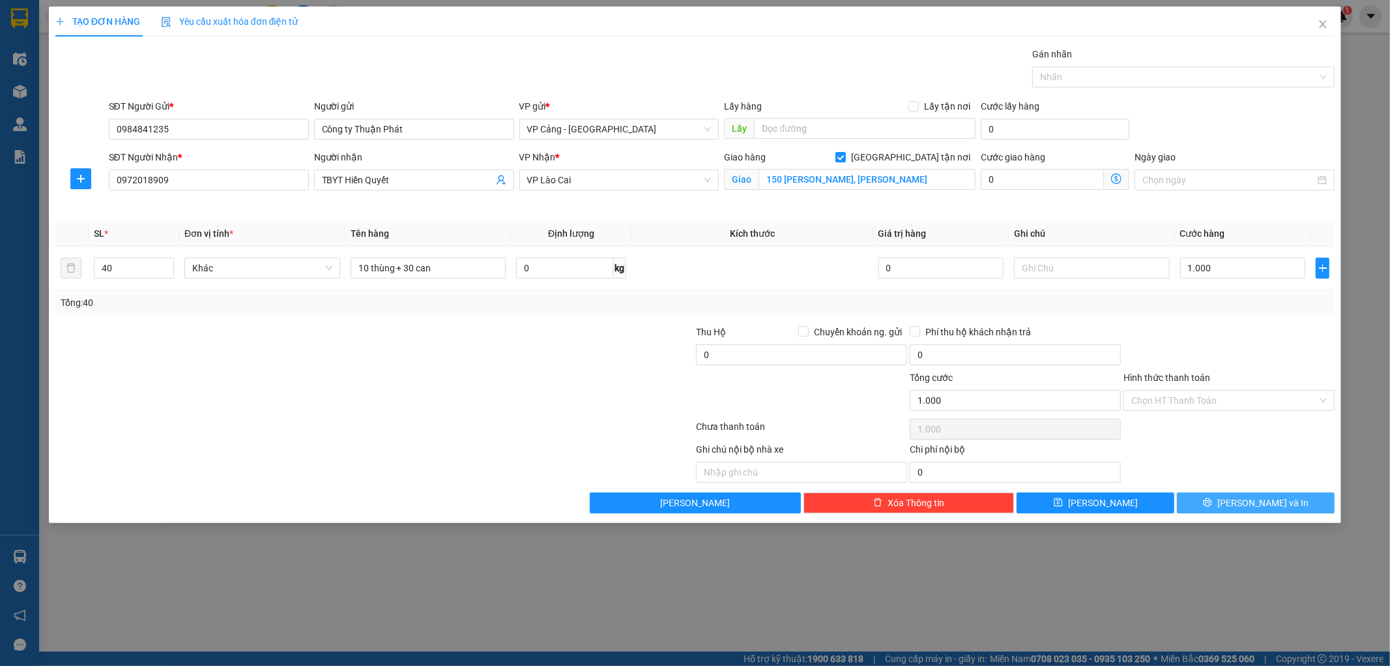
click at [1257, 503] on span "[PERSON_NAME] và In" at bounding box center [1263, 502] width 91 height 14
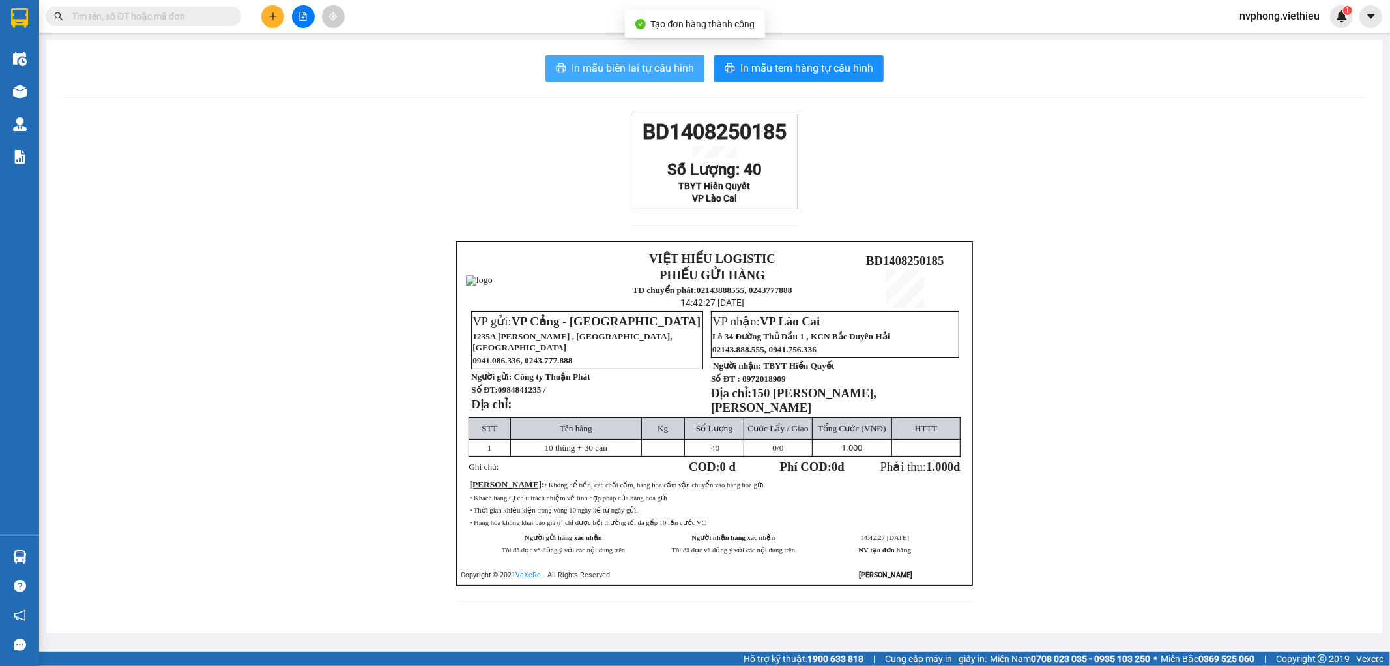
click at [629, 65] on span "In mẫu biên lai tự cấu hình" at bounding box center [633, 68] width 123 height 16
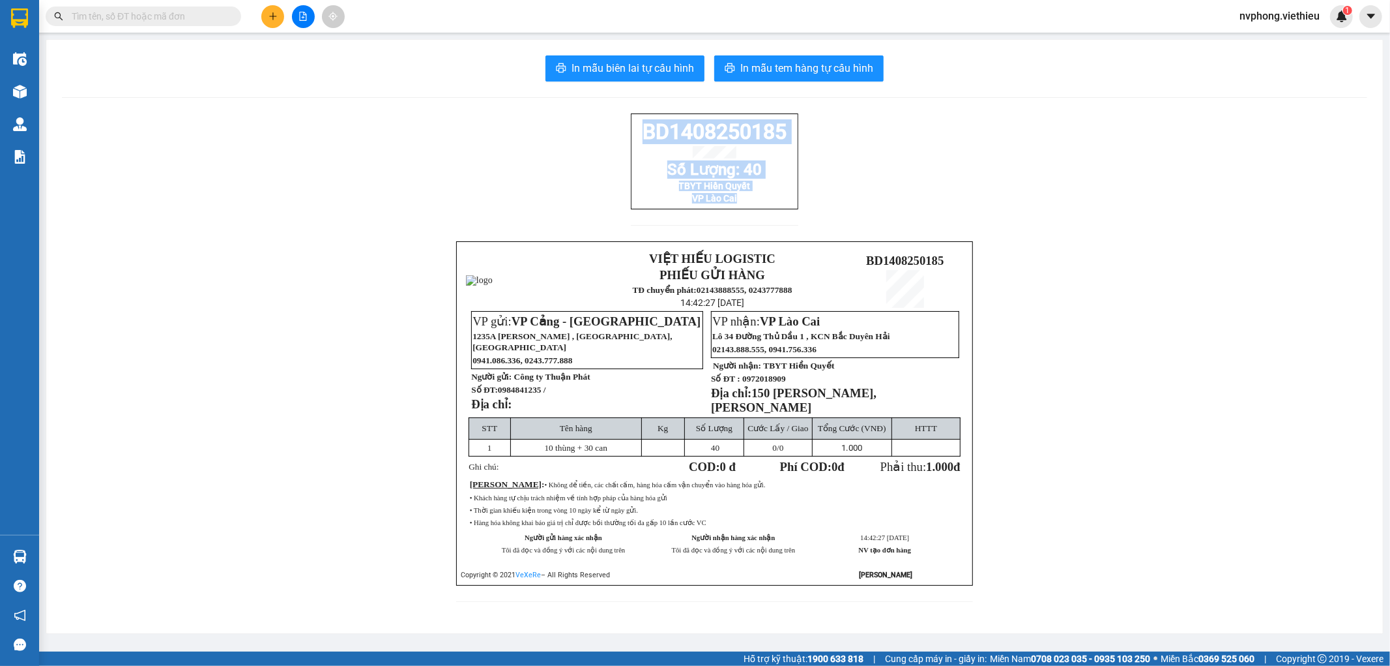
drag, startPoint x: 637, startPoint y: 134, endPoint x: 757, endPoint y: 223, distance: 149.1
click at [757, 223] on div "BD1408250185 Số Lượng: 40 TBYT Hiền Quyết VP Lào Cai" at bounding box center [715, 177] width 168 height 128
copy div "BD1408250185 Số Lượng: 40 TBYT Hiền Quyết VP Lào Cai"
drag, startPoint x: 244, startPoint y: 244, endPoint x: 466, endPoint y: 248, distance: 221.7
click at [275, 246] on div "BD1408250185 Số Lượng: 40 TBYT Hiền Quyết VP Lào Cai VIỆT HIẾU LOGISTIC PHIẾU G…" at bounding box center [715, 365] width 1306 height 504
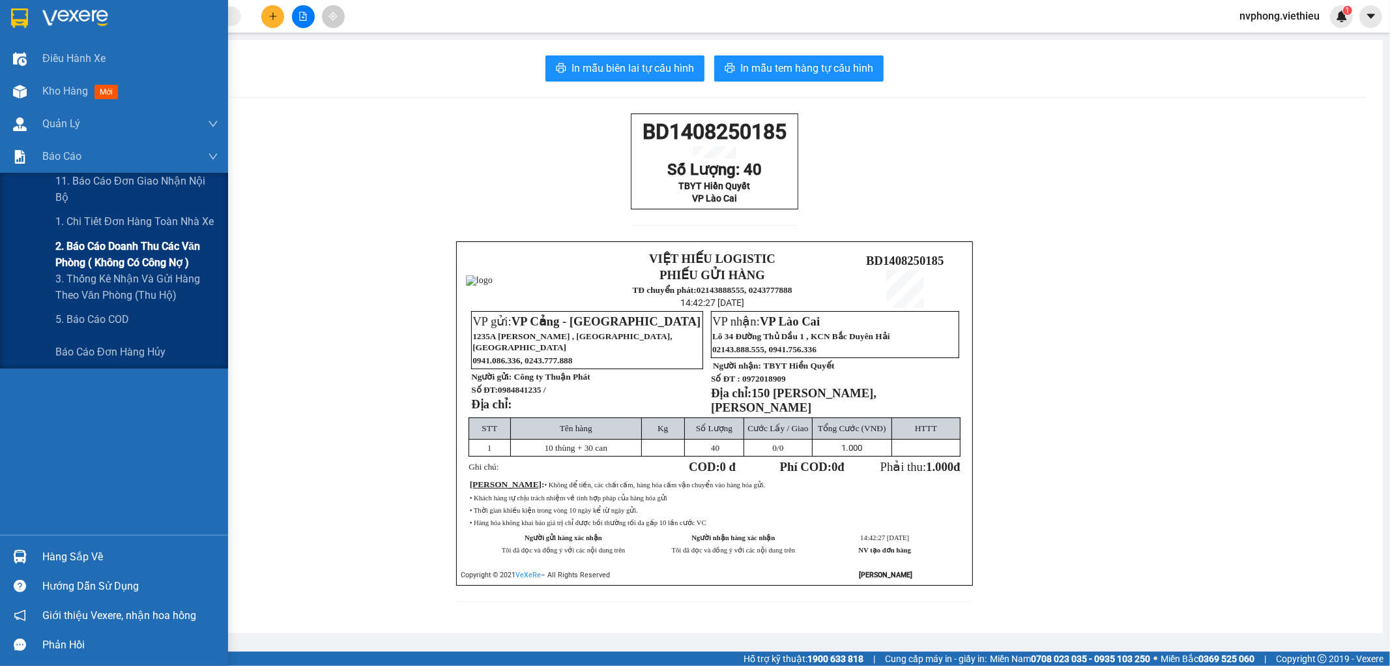
click at [141, 258] on span "2. Báo cáo doanh thu các văn phòng ( không có công nợ )" at bounding box center [136, 254] width 163 height 33
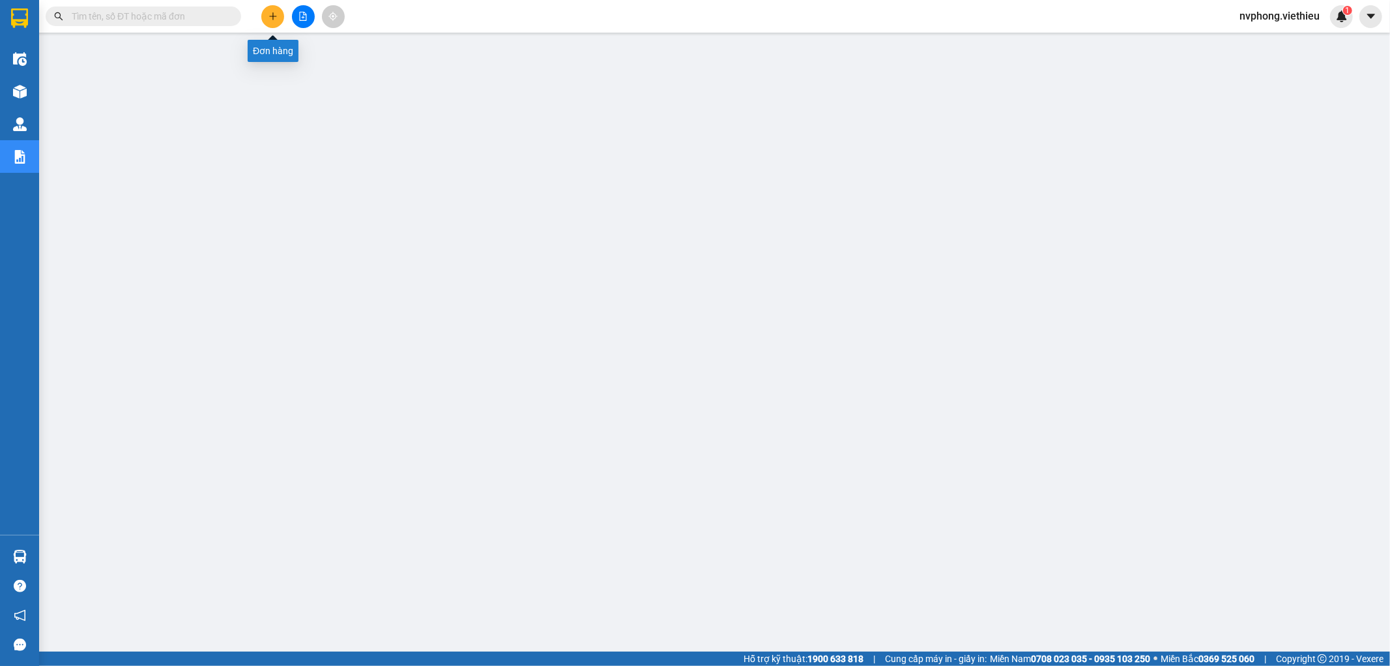
click at [276, 22] on button at bounding box center [272, 16] width 23 height 23
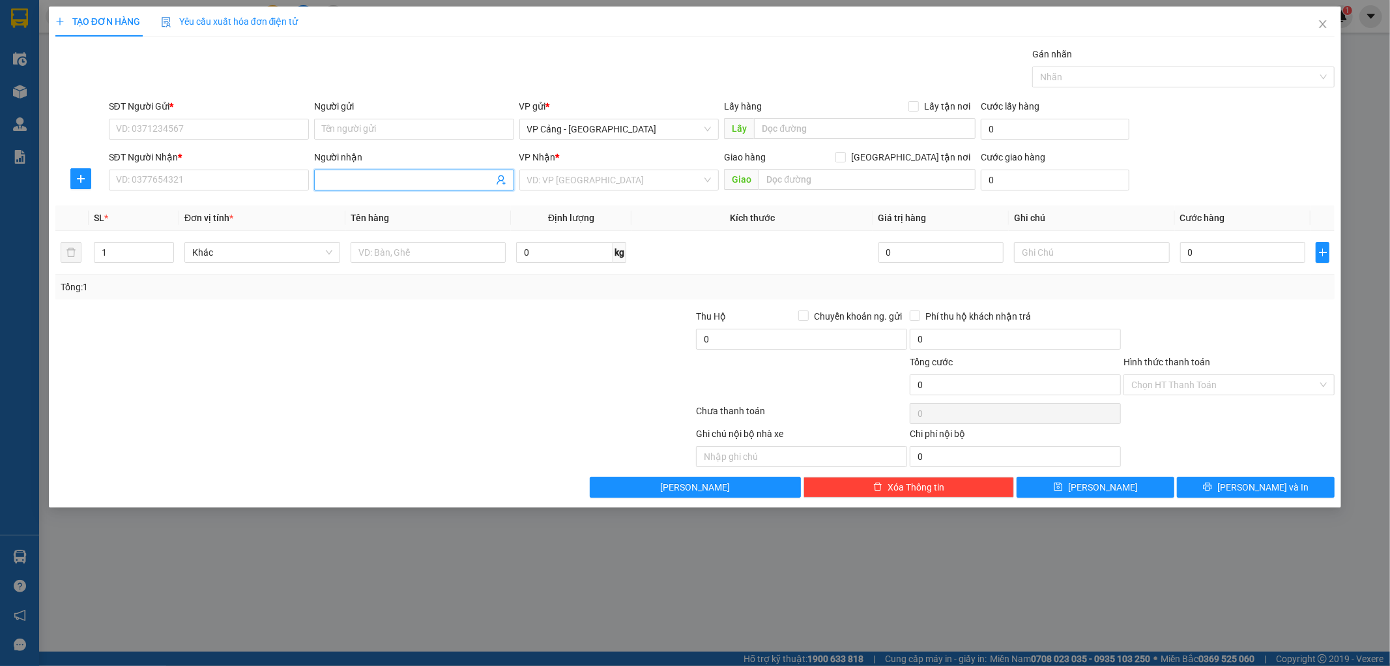
click at [335, 179] on input "Người nhận" at bounding box center [407, 180] width 171 height 14
type input "hiền quyết"
click at [381, 230] on div "TBYT Hiền Quyết - 0975234118" at bounding box center [414, 227] width 184 height 14
type input "0975234118"
type input "TBYT Hiền Quyết"
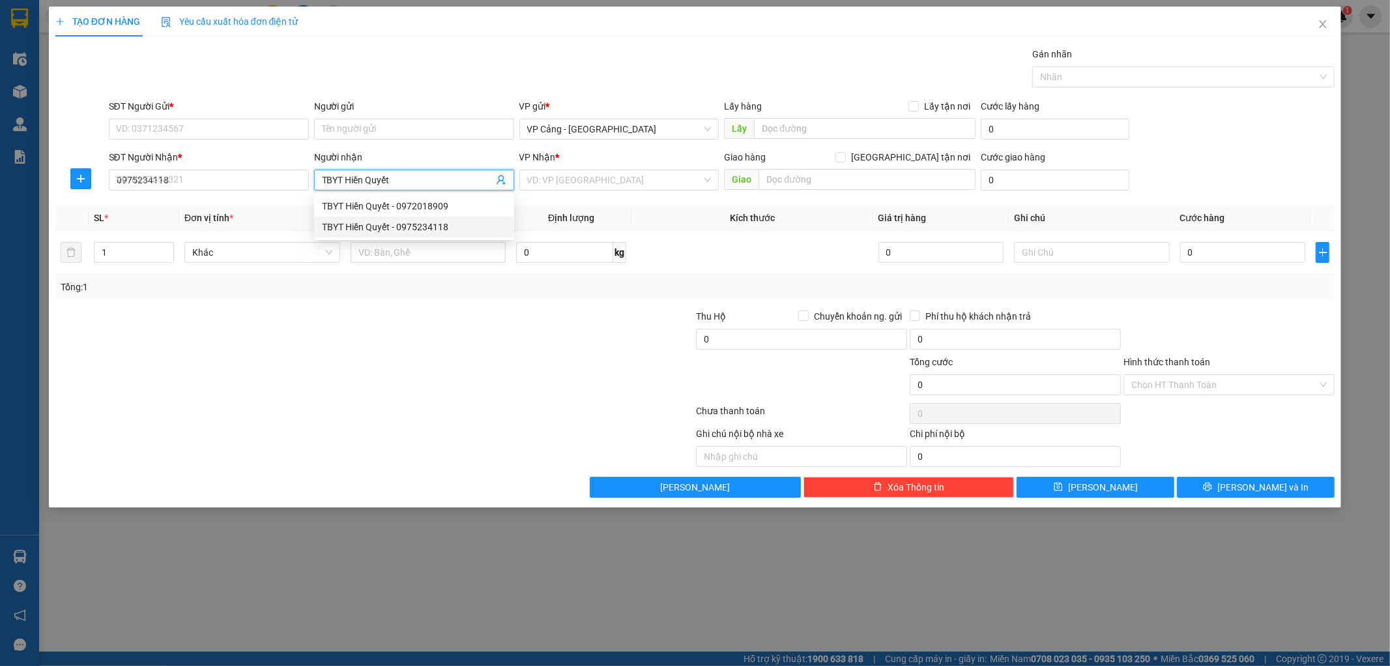
checkbox input "true"
type input "150 tuệ tĩnh lào cai"
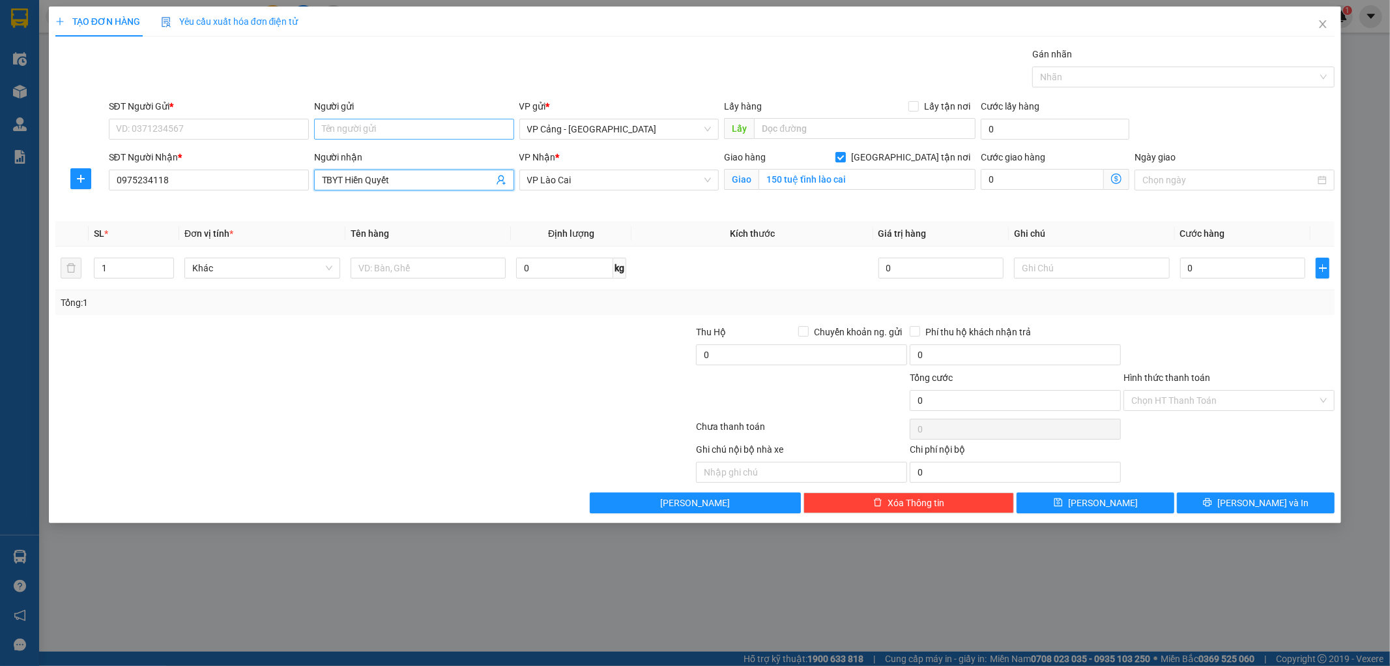
type input "TBYT Hiền Quyết"
click at [352, 132] on input "Người gửi" at bounding box center [414, 129] width 200 height 21
type input "vtm"
click at [363, 217] on div "anh Mạnh VTM - 0965086665" at bounding box center [414, 218] width 184 height 14
type input "0965086665"
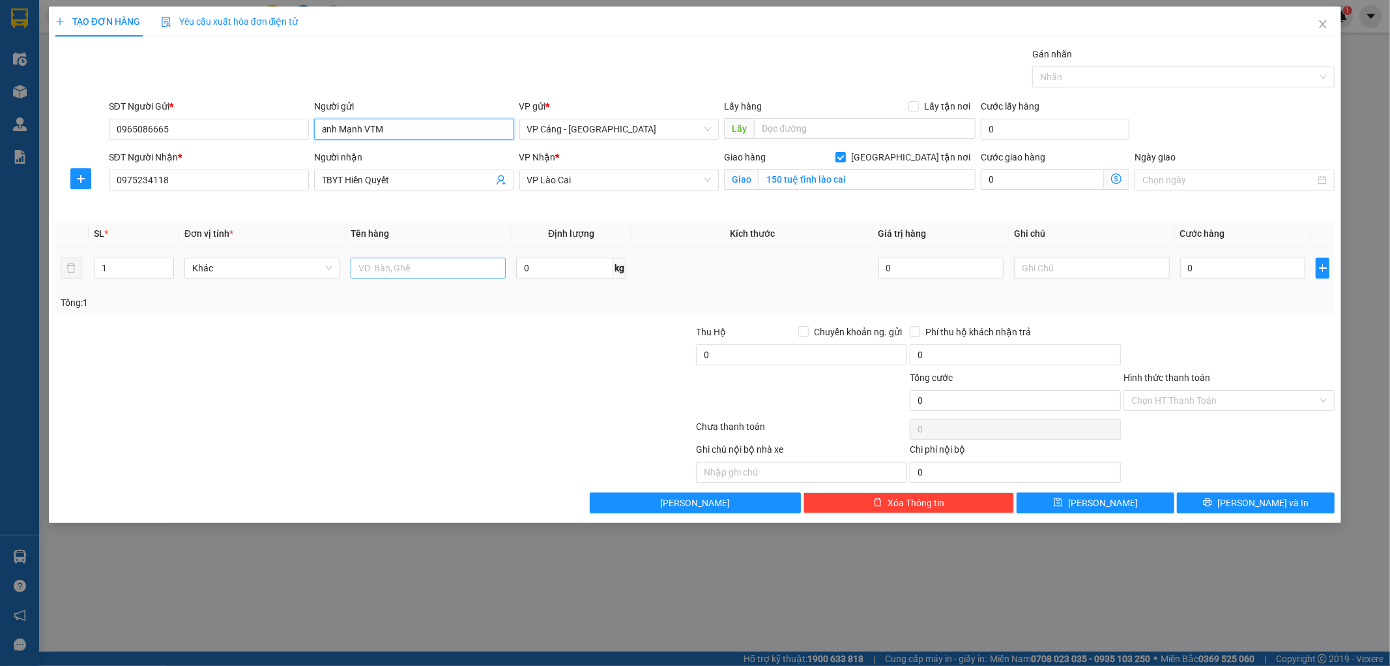
type input "anh Mạnh VTM"
click at [435, 263] on input "text" at bounding box center [429, 267] width 156 height 21
type input "1 kiện"
click at [1214, 274] on input "0" at bounding box center [1243, 267] width 125 height 21
type input "1"
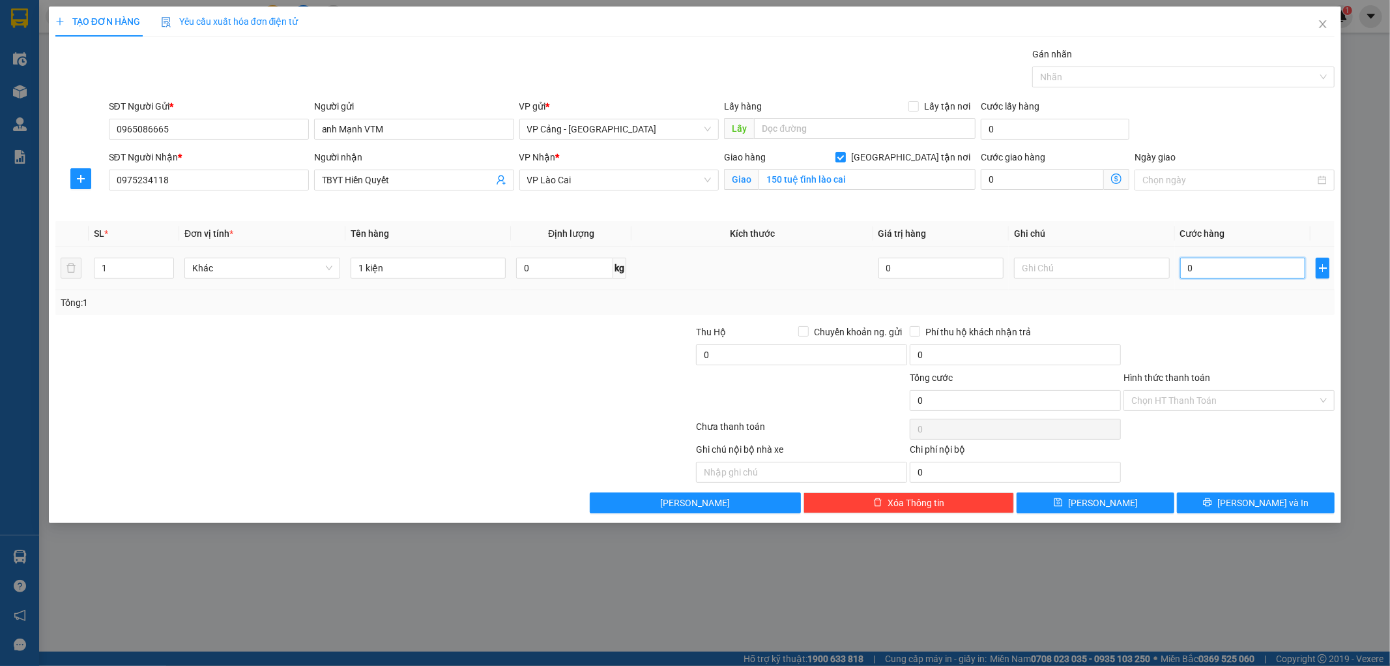
type input "1"
type input "1.000"
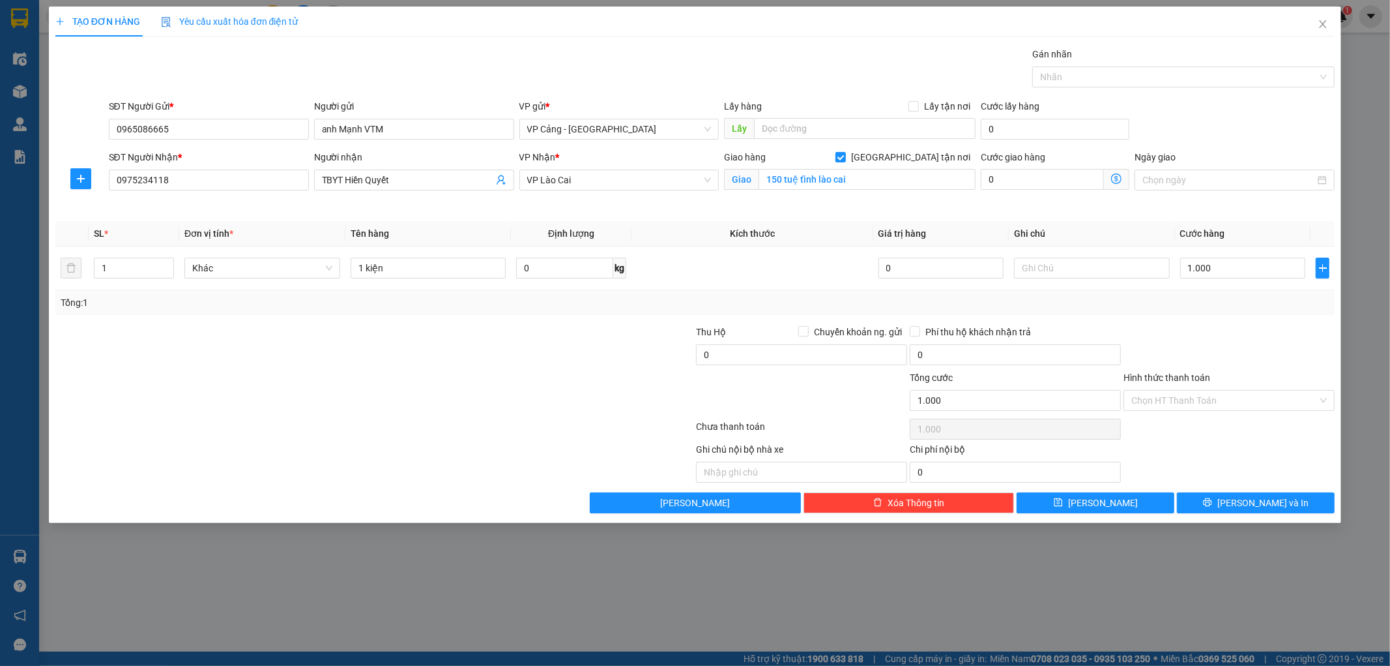
drag, startPoint x: 1229, startPoint y: 300, endPoint x: 1237, endPoint y: 323, distance: 24.3
click at [1229, 300] on div "Tổng: 1" at bounding box center [696, 302] width 1270 height 14
click at [1212, 505] on icon "printer" at bounding box center [1207, 501] width 9 height 9
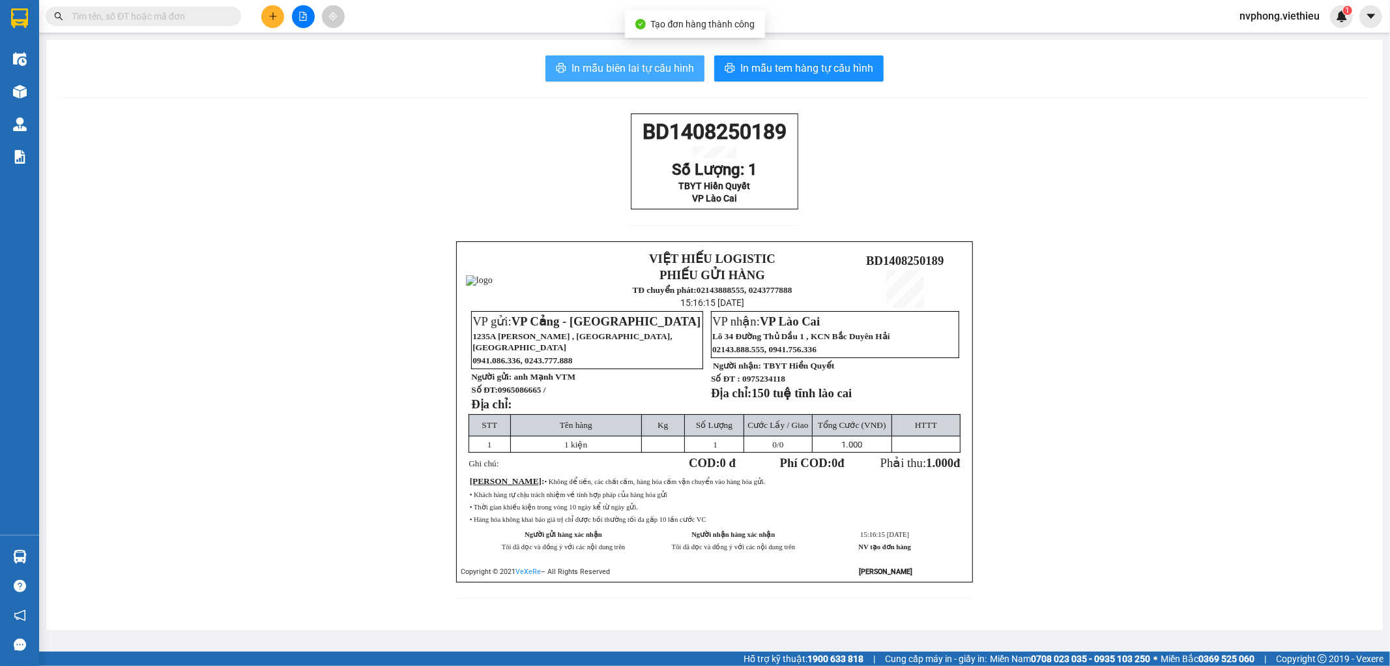
click at [645, 69] on span "In mẫu biên lai tự cấu hình" at bounding box center [633, 68] width 123 height 16
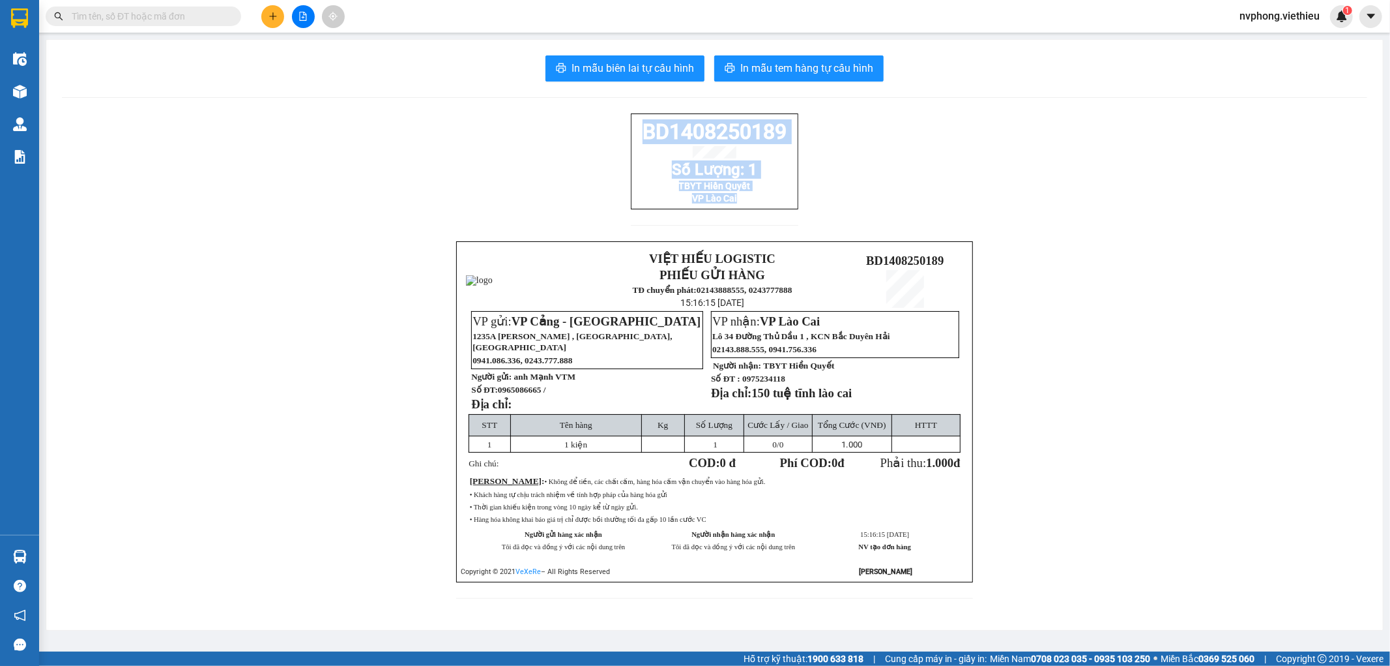
drag, startPoint x: 628, startPoint y: 126, endPoint x: 741, endPoint y: 217, distance: 144.7
click at [741, 209] on div "BD1408250189 Số Lượng: 1 TBYT Hiền Quyết VP Lào Cai" at bounding box center [715, 161] width 168 height 96
copy div "BD1408250189 Số Lượng: 1 TBYT Hiền Quyết VP Lào Cai"
click at [274, 18] on icon "plus" at bounding box center [273, 16] width 9 height 9
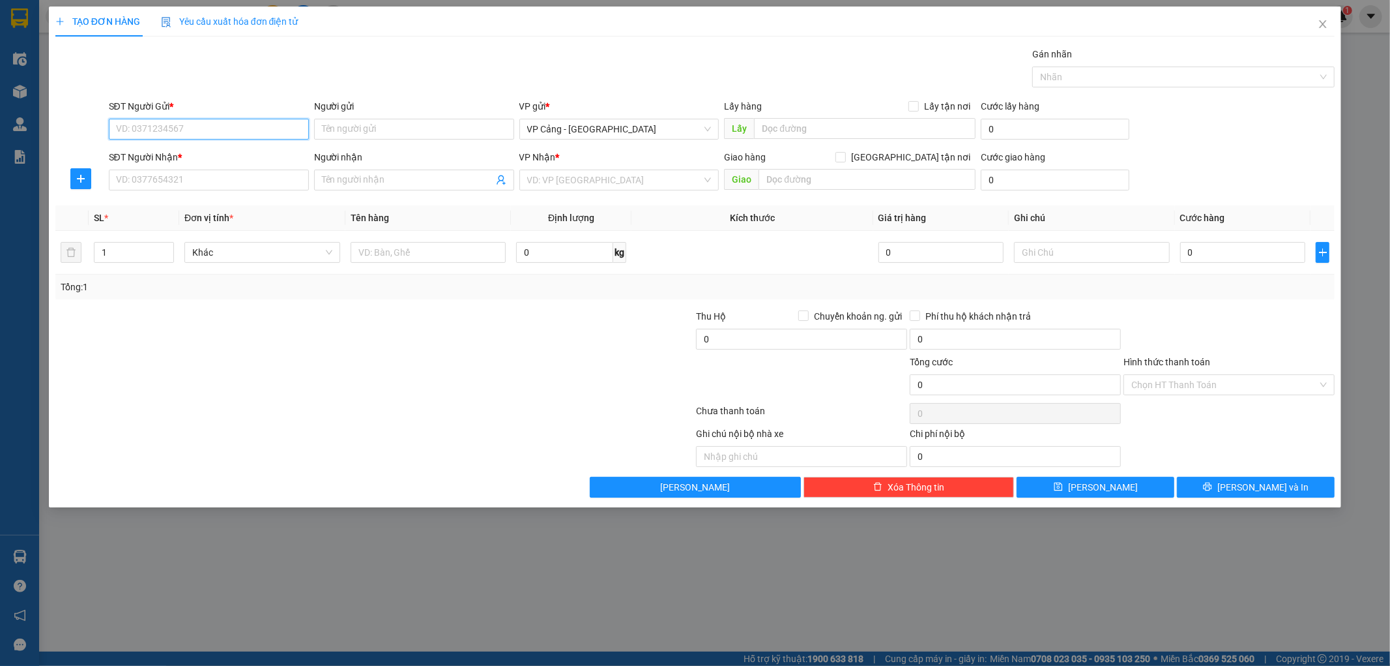
click at [235, 132] on input "SĐT Người Gửi *" at bounding box center [209, 129] width 200 height 21
click at [204, 155] on div "0983991867 - Chị Thơm" at bounding box center [209, 155] width 184 height 14
type input "0983991867"
type input "Chị Thơm"
type input "0983991867"
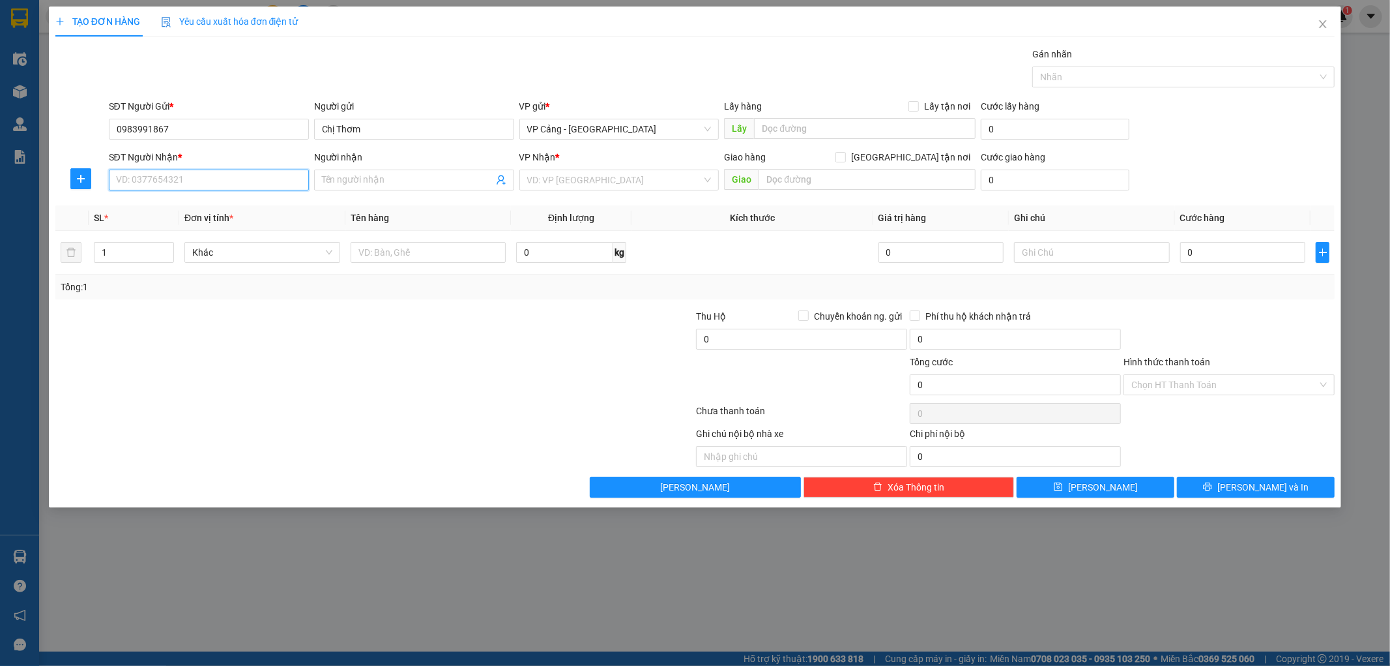
click at [170, 177] on input "SĐT Người Nhận *" at bounding box center [209, 179] width 200 height 21
click at [172, 207] on div "0904009990 - [PERSON_NAME]" at bounding box center [209, 206] width 184 height 14
type input "0904009990"
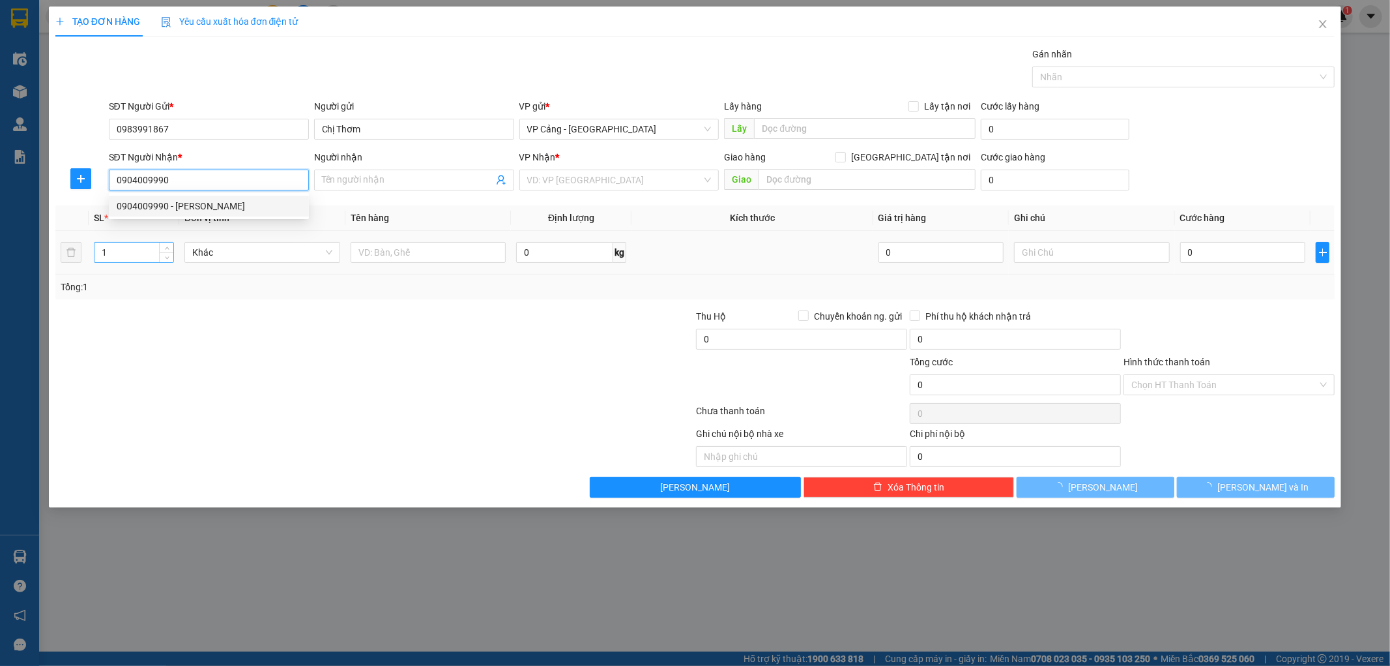
type input "[PERSON_NAME]"
checkbox input "true"
type input "Cam Đường, [GEOGRAPHIC_DATA]"
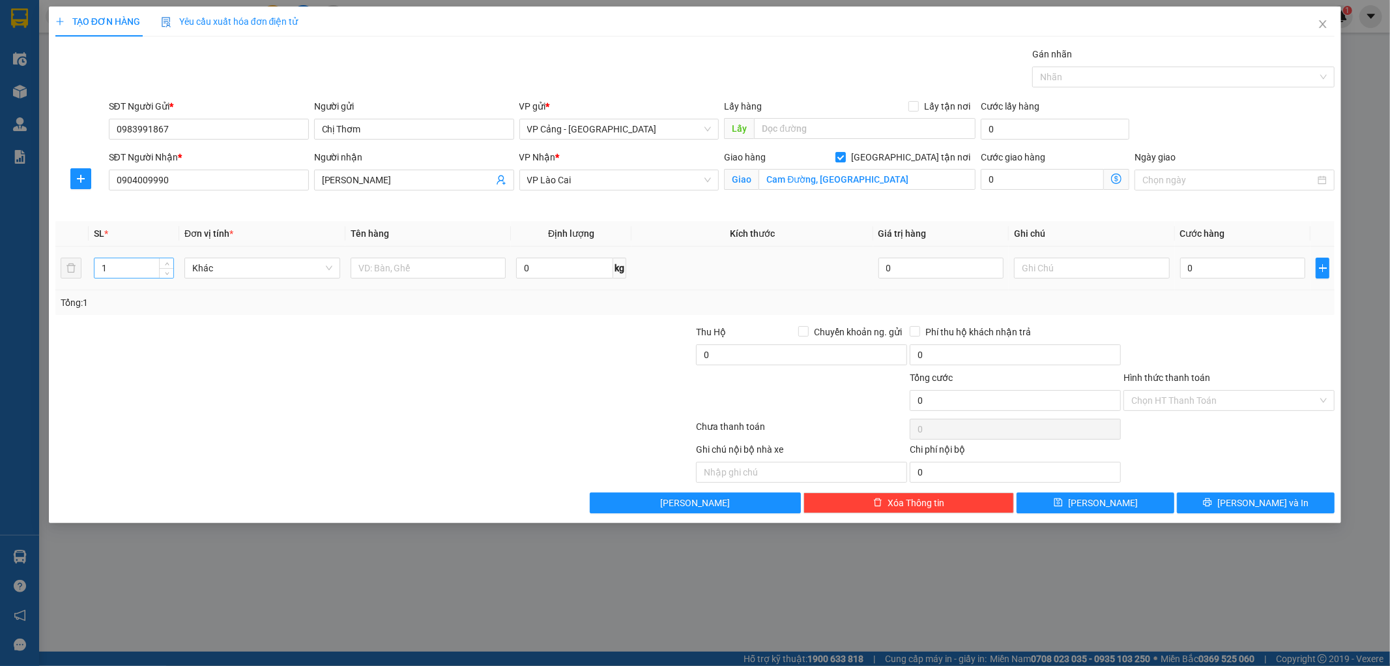
drag, startPoint x: 111, startPoint y: 255, endPoint x: 119, endPoint y: 268, distance: 15.2
click at [106, 263] on div "1" at bounding box center [134, 268] width 80 height 26
drag, startPoint x: 106, startPoint y: 272, endPoint x: 96, endPoint y: 274, distance: 9.2
click at [96, 274] on input "1" at bounding box center [134, 268] width 79 height 20
type input "3"
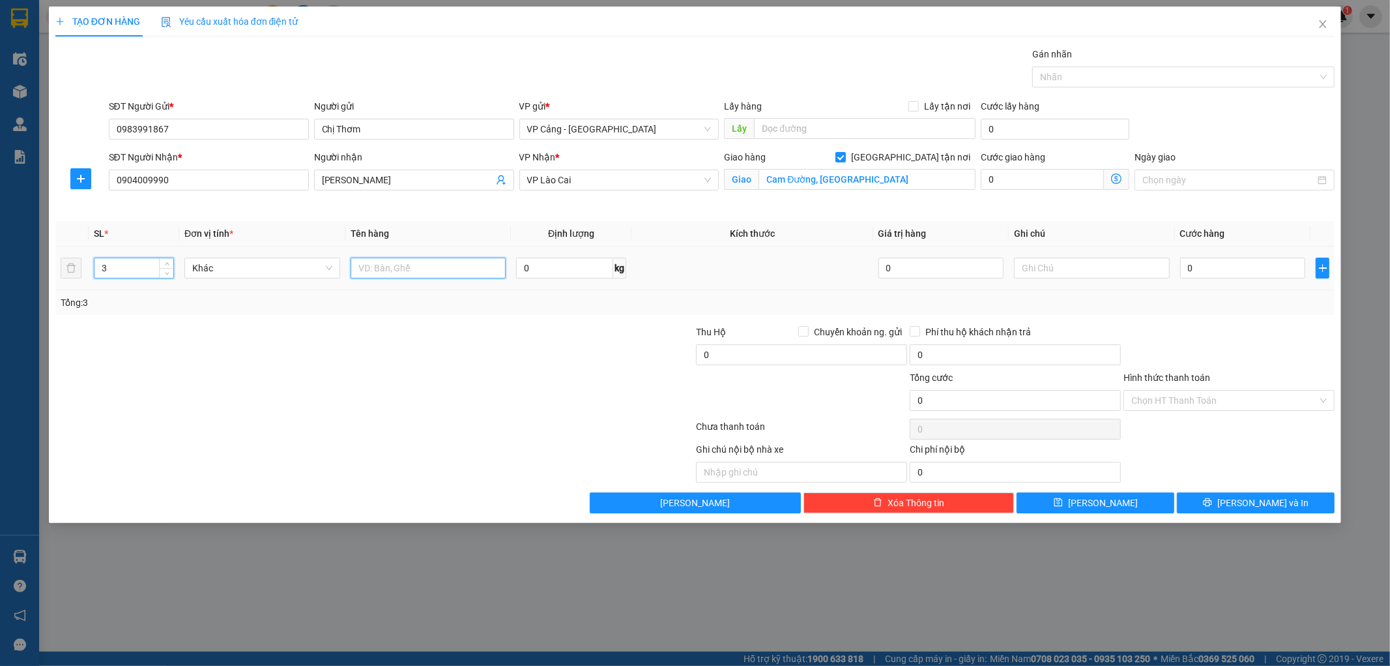
click at [383, 268] on input "text" at bounding box center [429, 267] width 156 height 21
type input "3 kiện"
click at [1197, 262] on input "0" at bounding box center [1243, 267] width 125 height 21
type input "1"
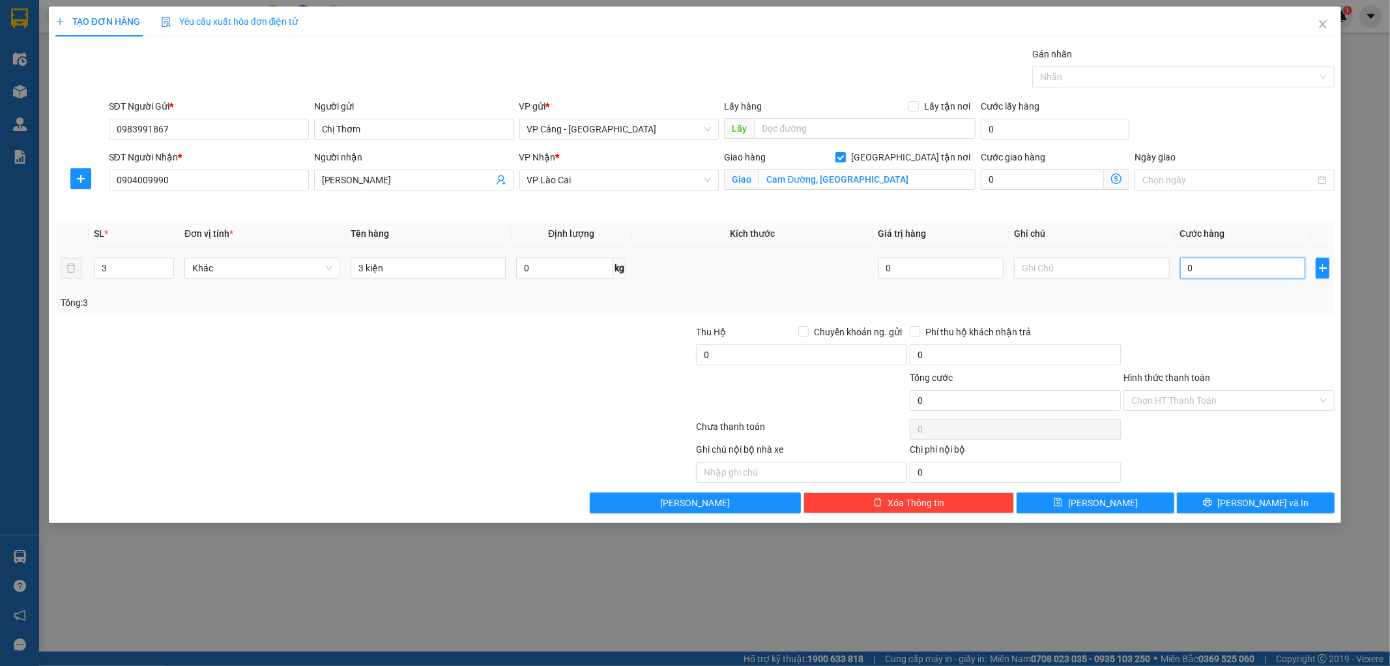
type input "1"
type input "1.000"
click at [1215, 297] on div "Tổng: 3" at bounding box center [696, 302] width 1270 height 14
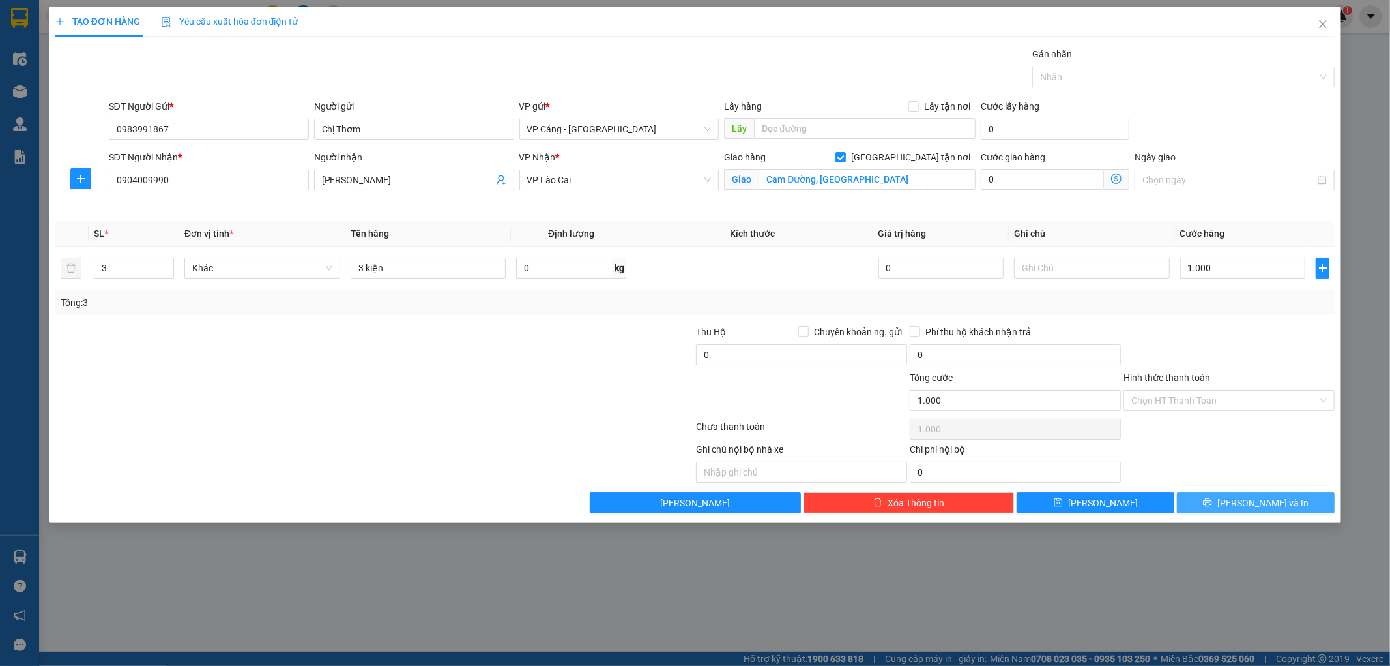
drag, startPoint x: 1227, startPoint y: 497, endPoint x: 1224, endPoint y: 485, distance: 13.0
click at [1227, 497] on button "[PERSON_NAME] và In" at bounding box center [1256, 502] width 158 height 21
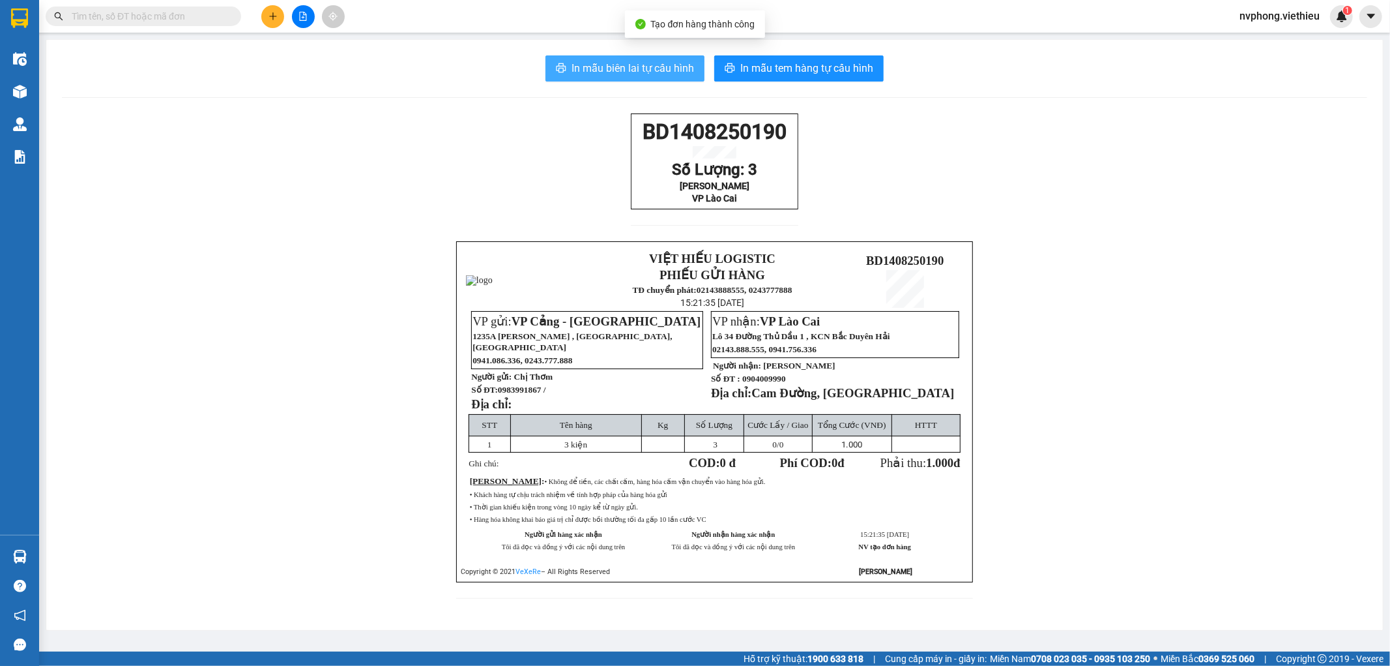
click at [637, 63] on span "In mẫu biên lai tự cấu hình" at bounding box center [633, 68] width 123 height 16
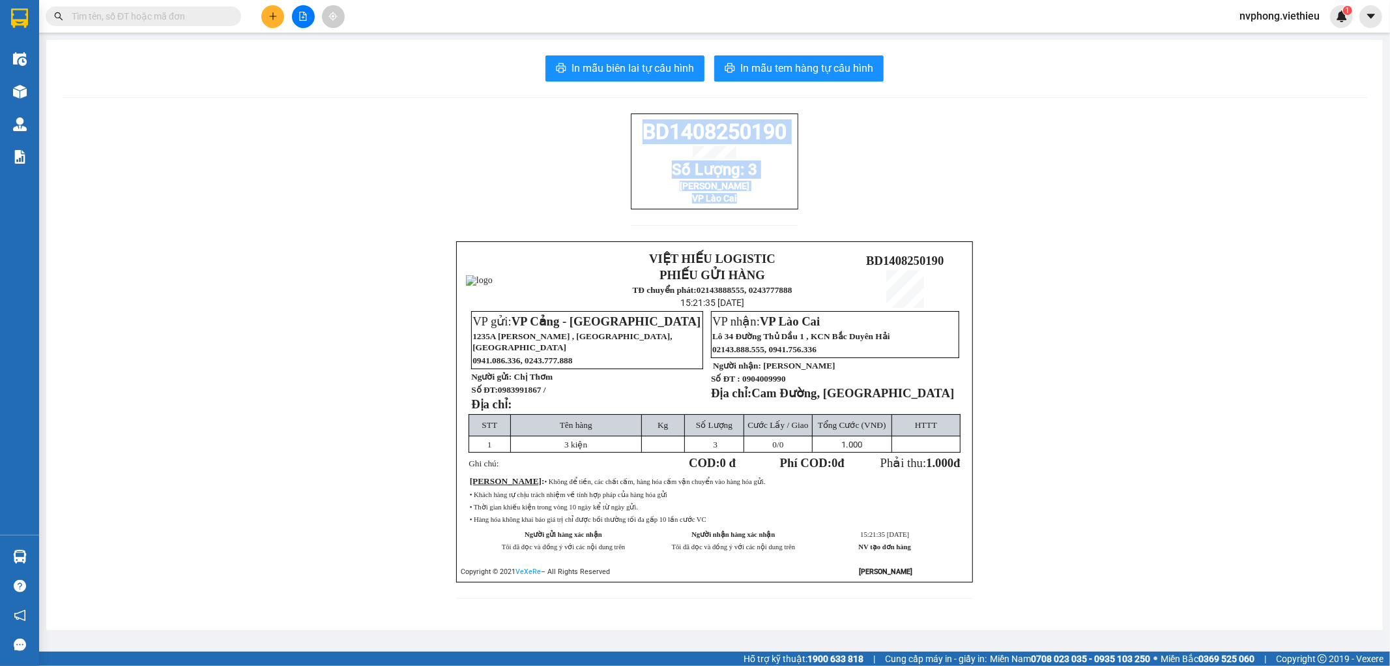
drag, startPoint x: 636, startPoint y: 128, endPoint x: 744, endPoint y: 226, distance: 145.8
click at [755, 209] on div "BD1408250190 Số Lượng: 3 Cư Hương VP [GEOGRAPHIC_DATA]" at bounding box center [715, 161] width 168 height 96
copy div "BD1408250190 Số Lượng: 3 Cư Hương VP [GEOGRAPHIC_DATA]"
click at [271, 22] on button at bounding box center [272, 16] width 23 height 23
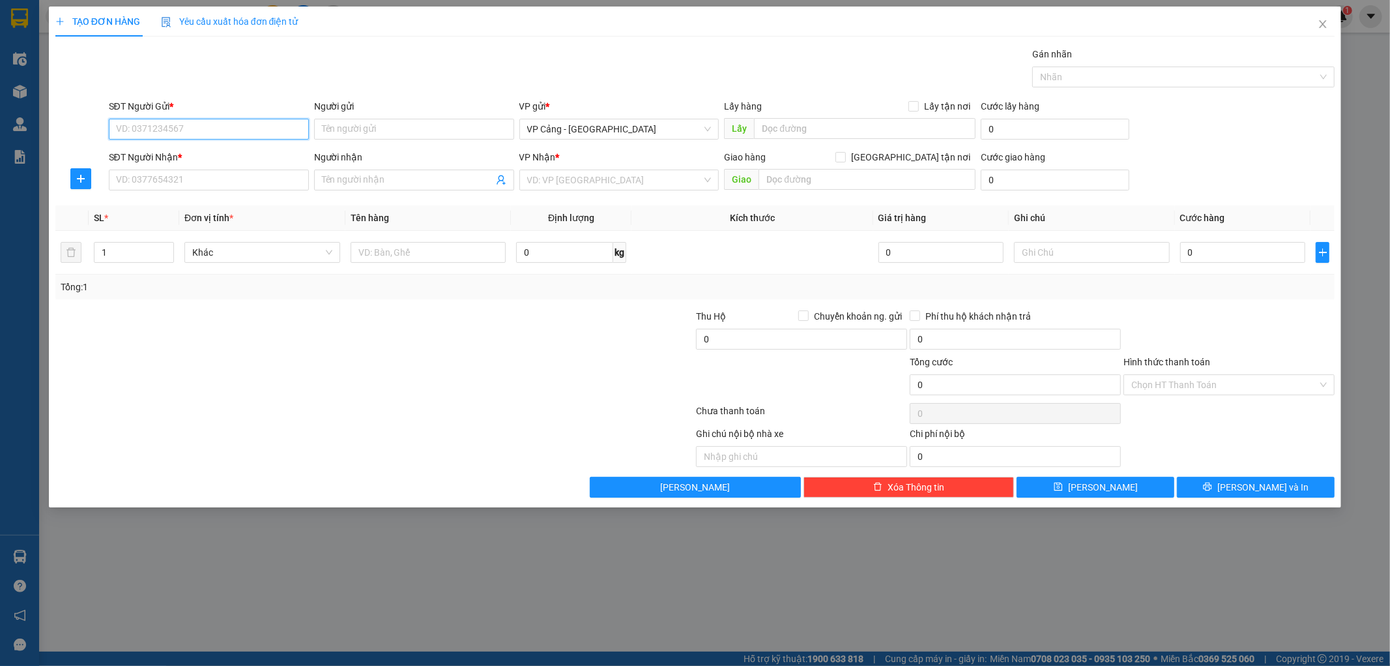
click at [190, 126] on input "SĐT Người Gửi *" at bounding box center [209, 129] width 200 height 21
click at [189, 153] on div "0983991867 - Chị Thơm" at bounding box center [209, 155] width 184 height 14
type input "0983991867"
type input "Chị Thơm"
type input "0983991867"
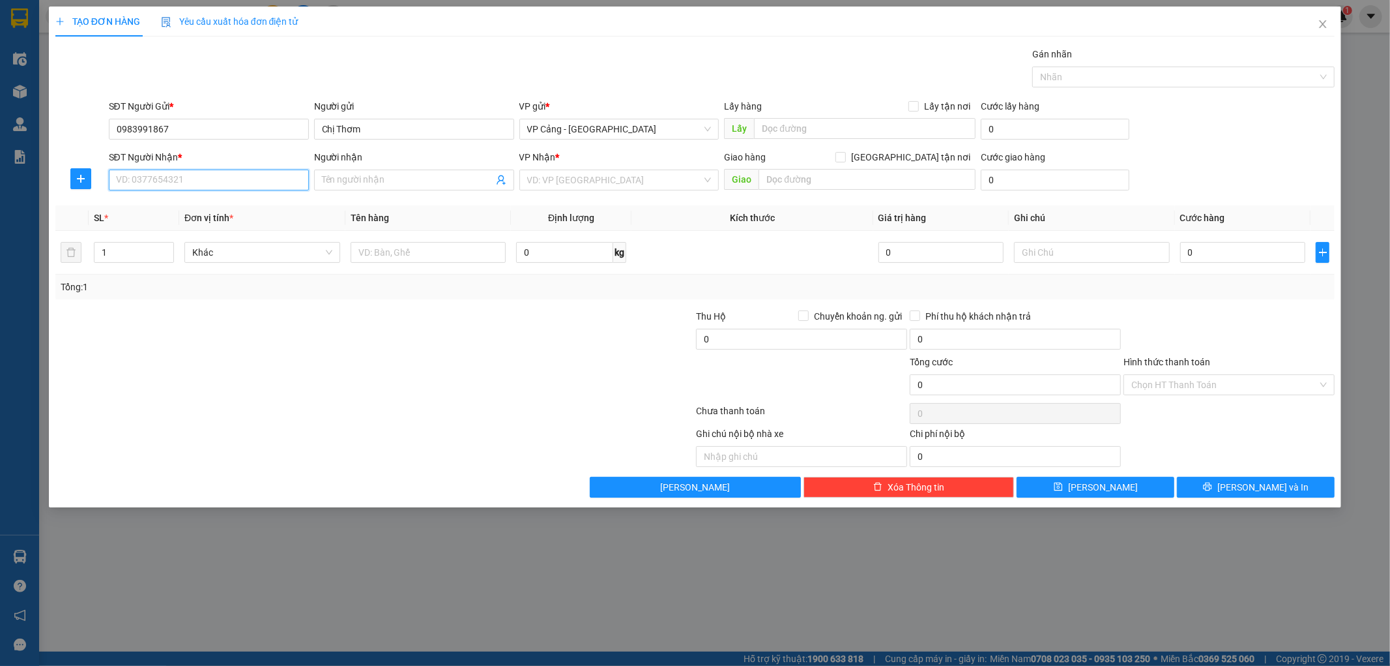
click at [175, 184] on input "SĐT Người Nhận *" at bounding box center [209, 179] width 200 height 21
type input "0377051083"
click at [340, 183] on input "Người nhận" at bounding box center [407, 180] width 171 height 14
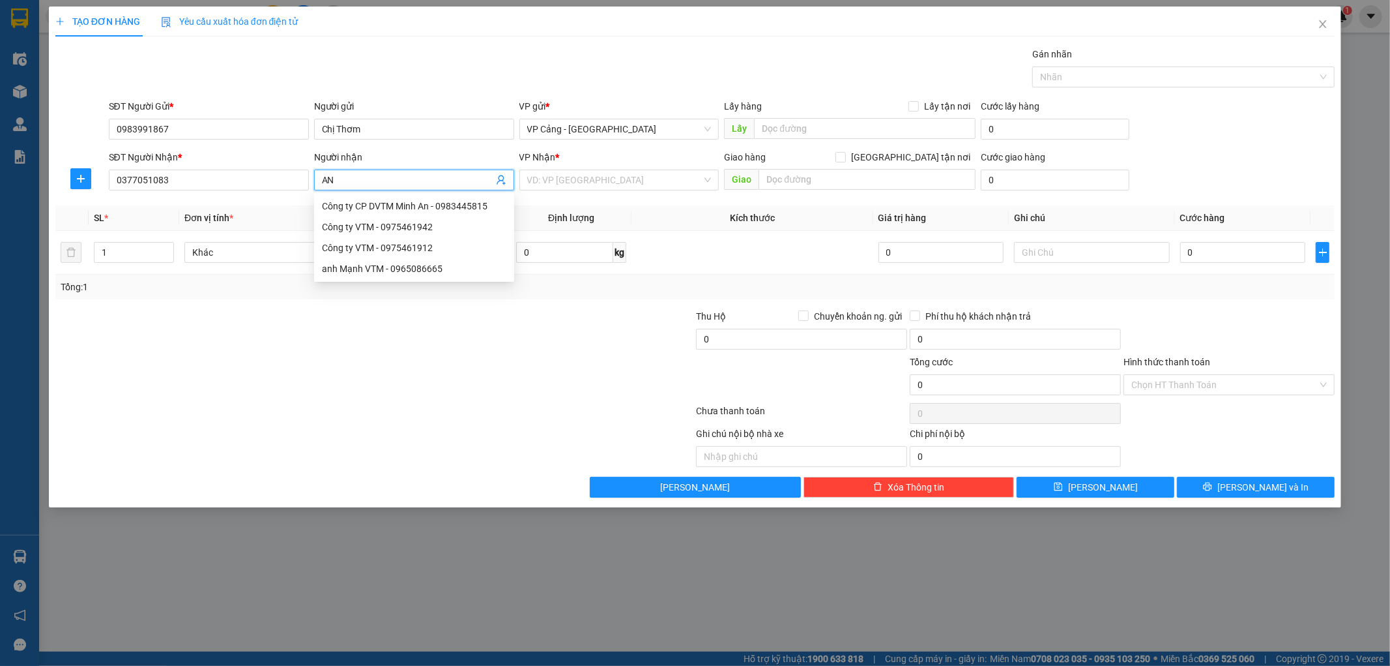
type input "A"
type input "Ạ"
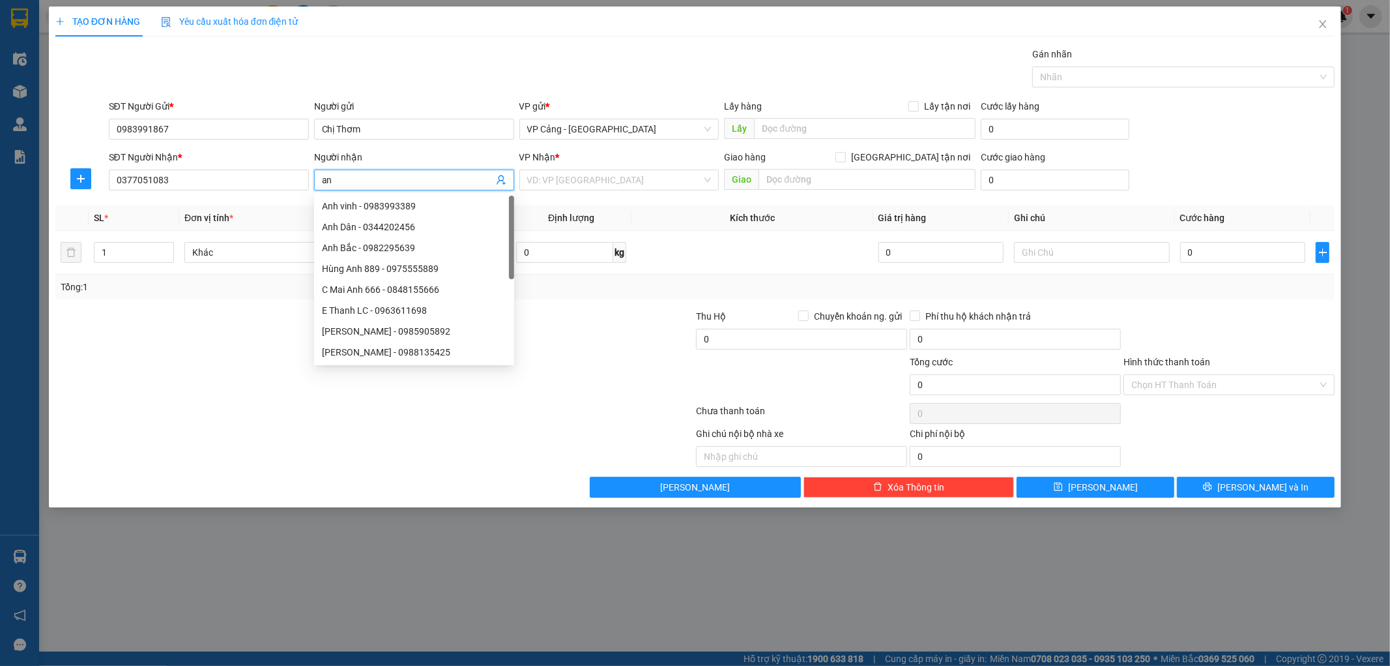
type input "a"
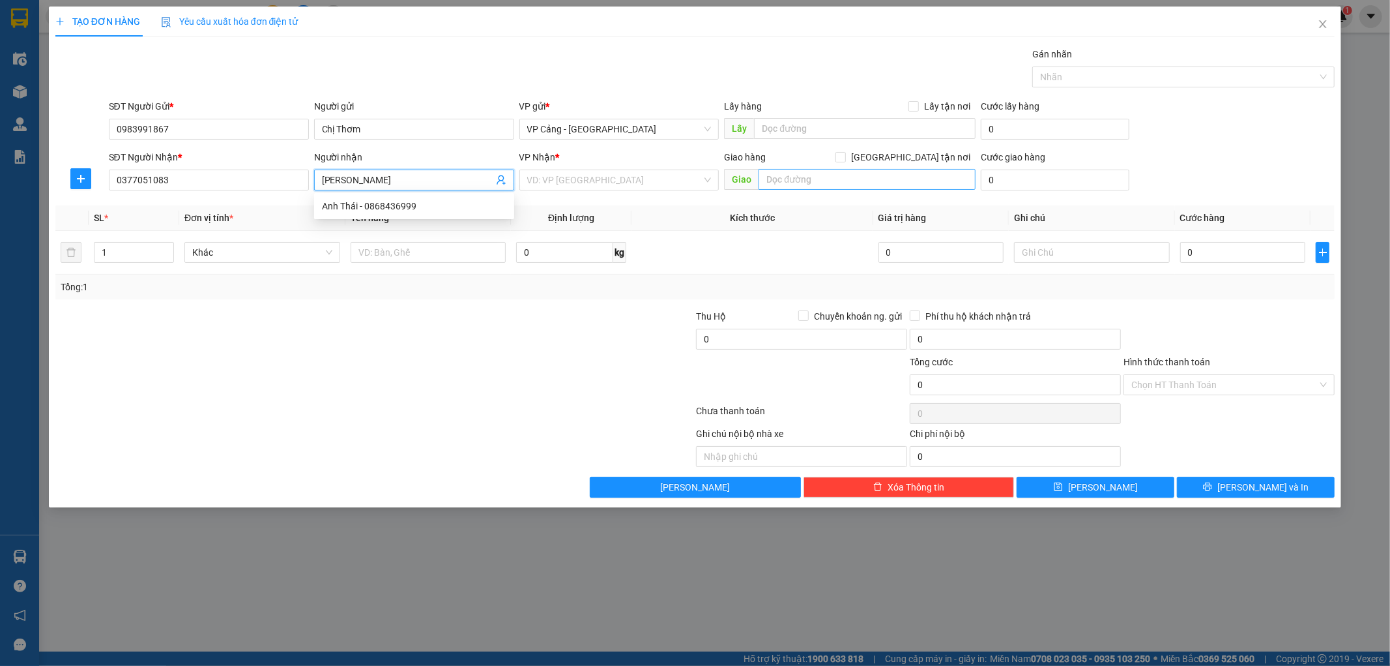
type input "[PERSON_NAME]"
click at [779, 179] on input "text" at bounding box center [867, 179] width 217 height 21
type input "cốc lếu , TP lào cai"
click at [585, 183] on input "search" at bounding box center [614, 180] width 175 height 20
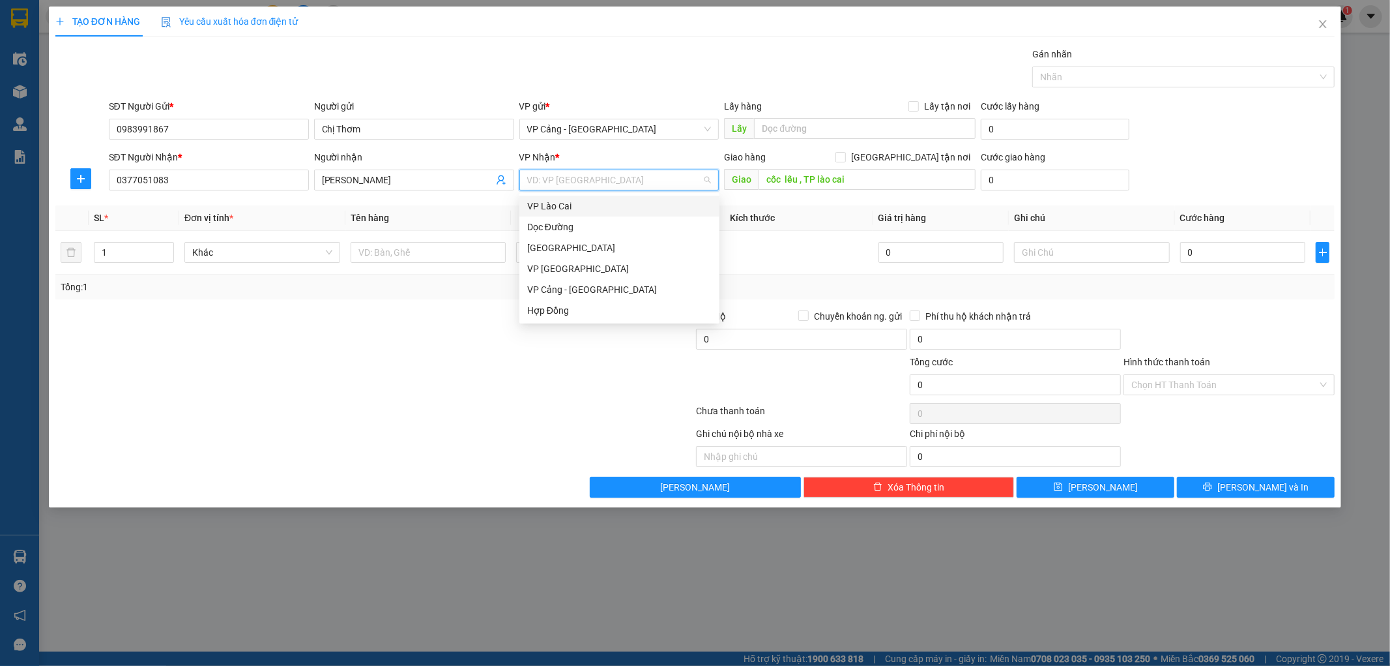
click at [554, 205] on div "VP Lào Cai" at bounding box center [619, 206] width 184 height 14
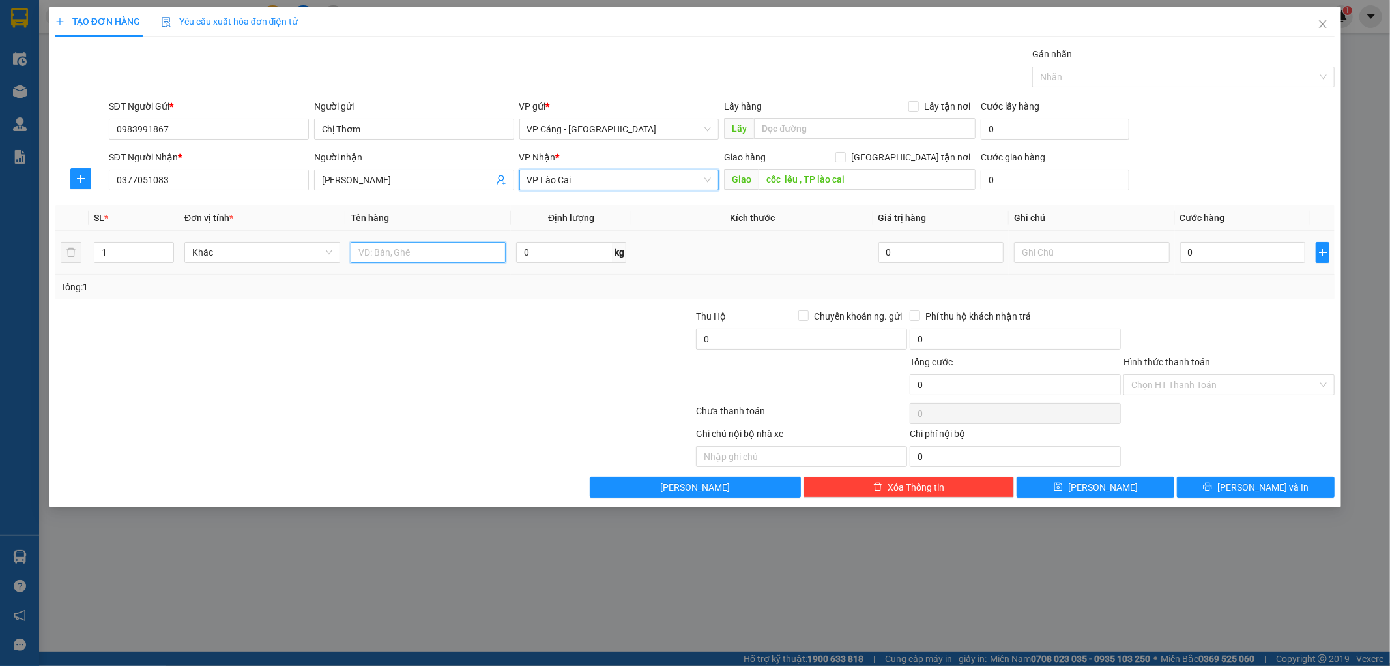
click at [393, 250] on input "text" at bounding box center [429, 252] width 156 height 21
type input "1 kiện"
click at [1229, 253] on input "0" at bounding box center [1243, 252] width 125 height 21
type input "3"
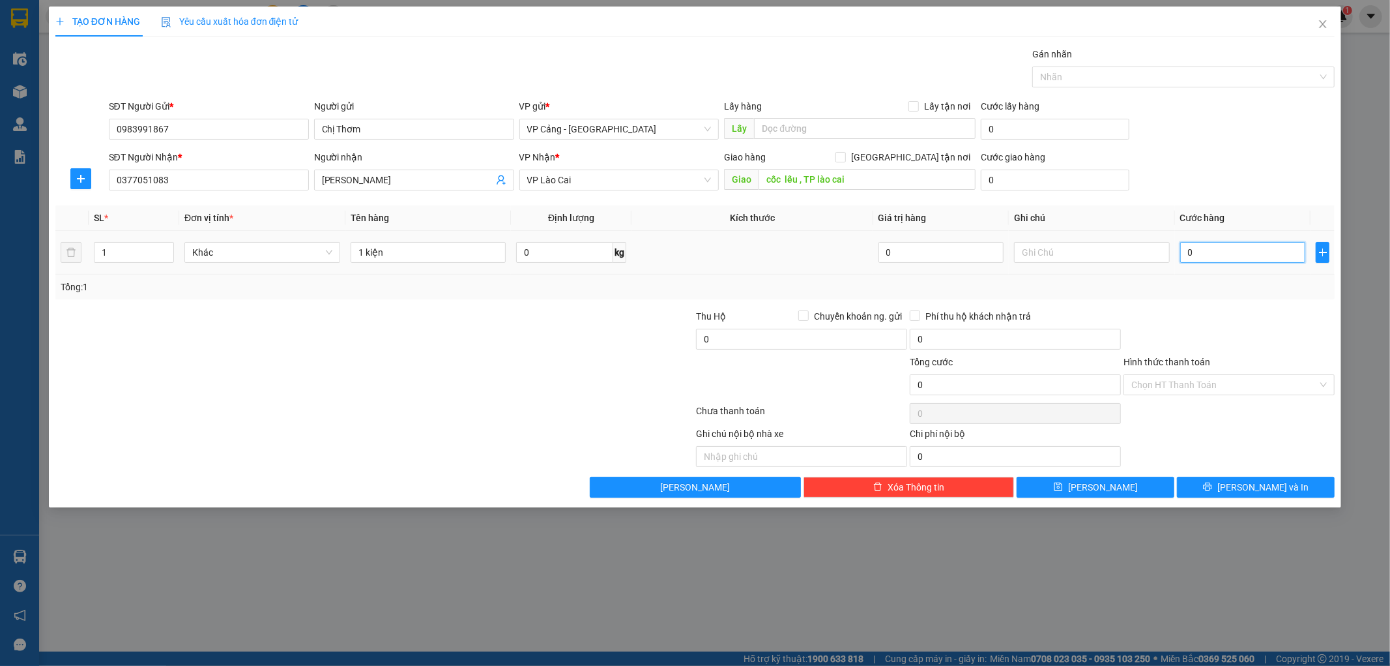
type input "3"
type input "30"
type input "30.000"
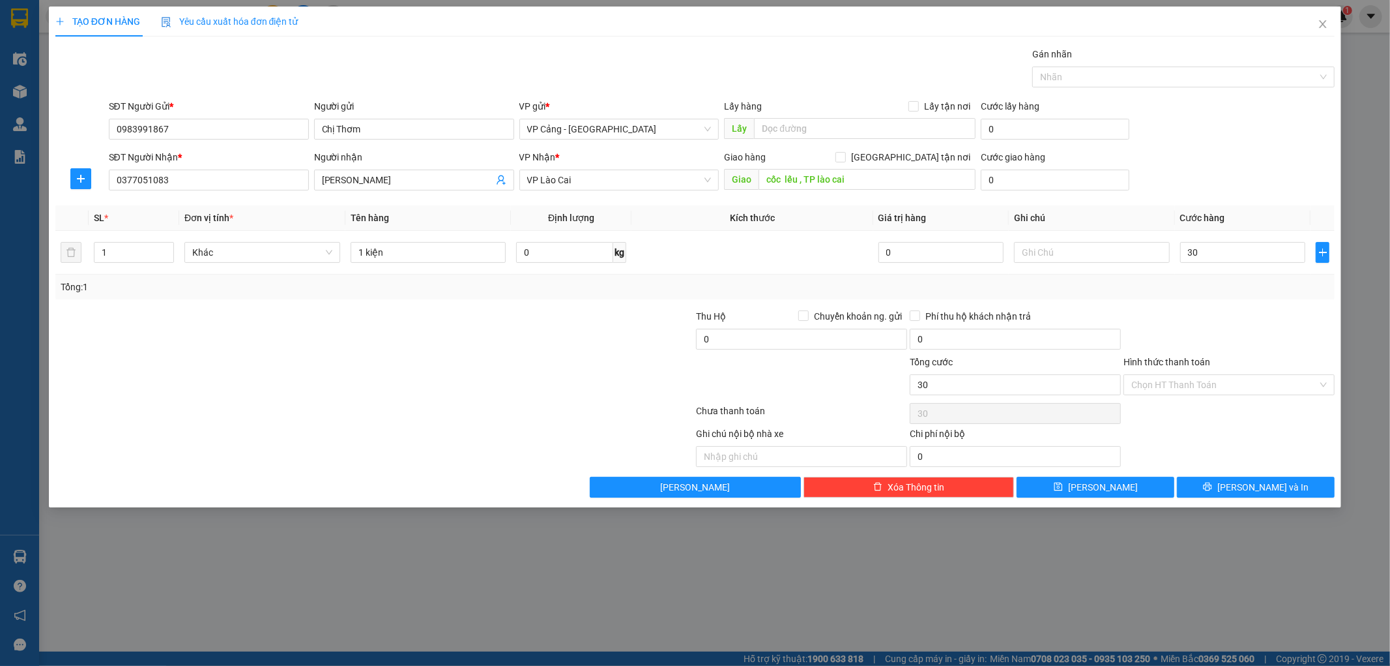
type input "30.000"
click at [1223, 303] on div "Transit Pickup Surcharge Ids Transit Deliver Surcharge Ids Transit Deliver Surc…" at bounding box center [695, 272] width 1280 height 450
click at [1212, 491] on icon "printer" at bounding box center [1207, 486] width 9 height 9
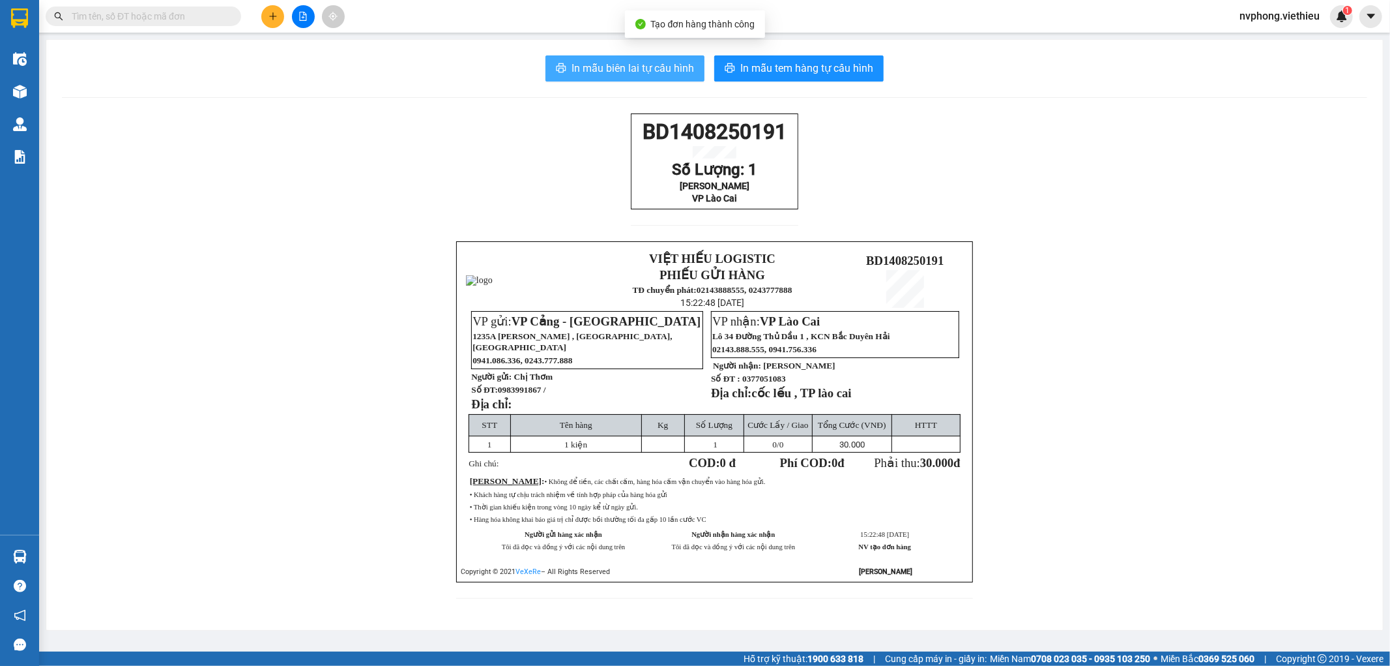
click at [604, 68] on span "In mẫu biên lai tự cấu hình" at bounding box center [633, 68] width 123 height 16
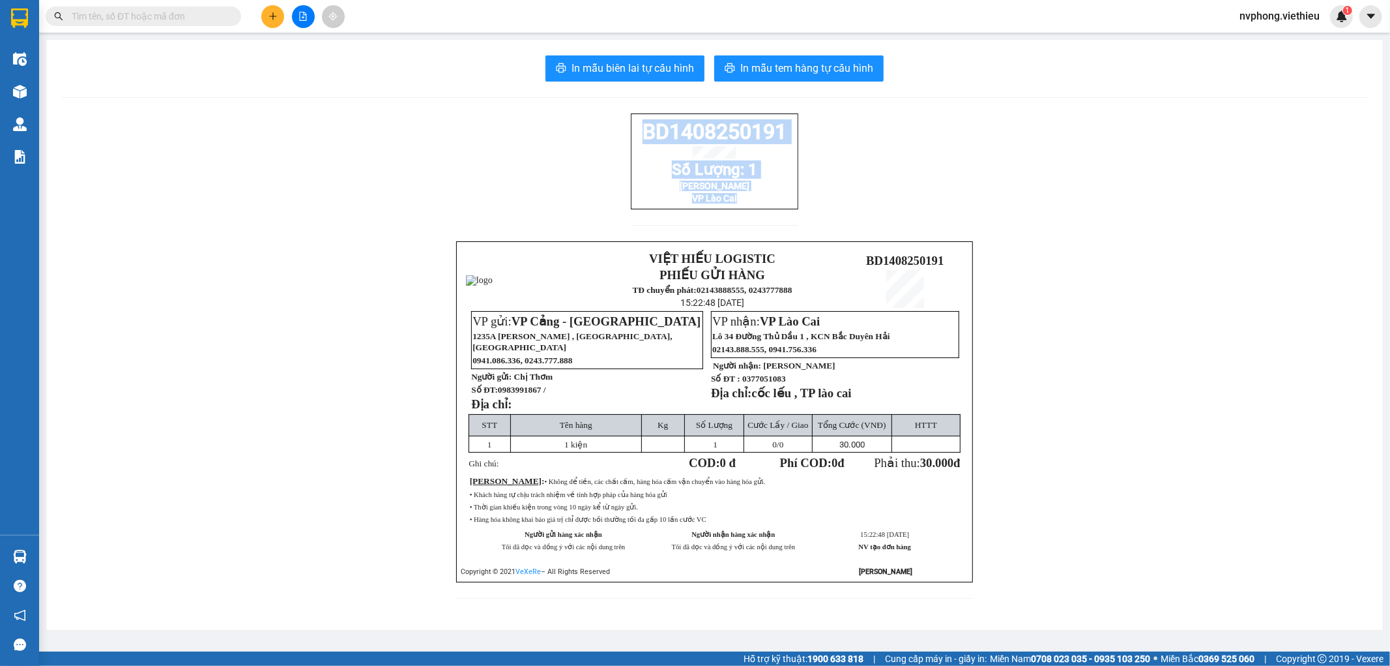
drag, startPoint x: 677, startPoint y: 153, endPoint x: 765, endPoint y: 225, distance: 113.9
click at [765, 225] on div "BD1408250191 Số Lượng: 1 Anh Thái VP Lào Cai" at bounding box center [715, 177] width 168 height 128
copy div "BD1408250191 Số Lượng: 1 Anh Thái VP Lào Cai"
